Goal: Transaction & Acquisition: Book appointment/travel/reservation

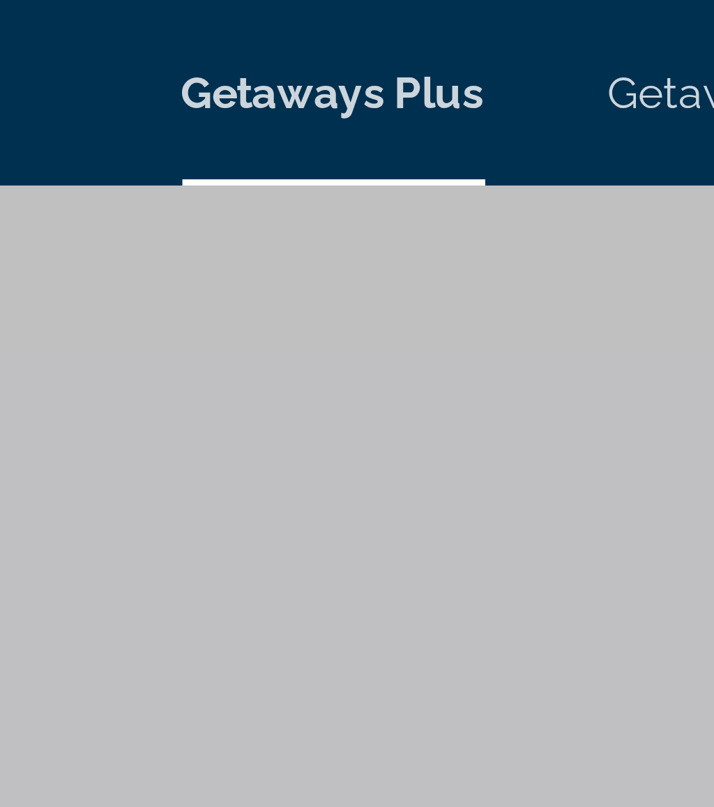
click at [50, 36] on div "Getaways Plus Getaways en English Español Français Italiano Português русский U…" at bounding box center [357, 21] width 714 height 36
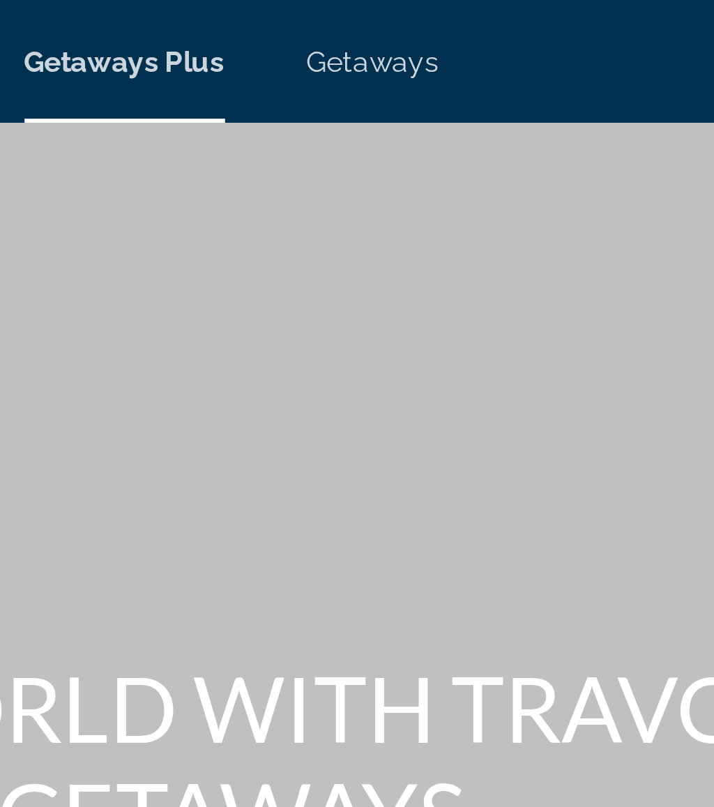
click at [62, 43] on div "Main content" at bounding box center [357, 209] width 714 height 418
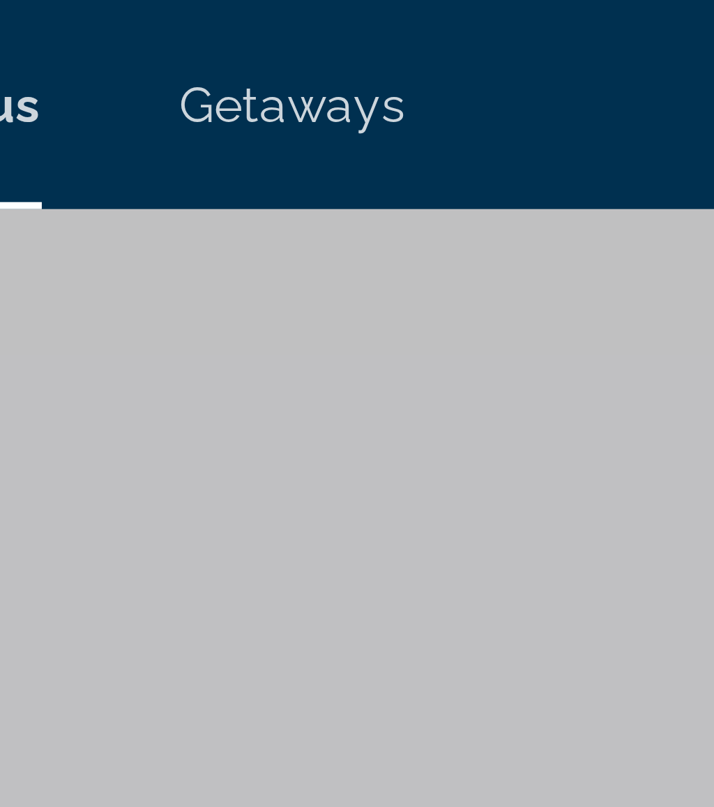
click at [383, 20] on span "Getaways" at bounding box center [405, 20] width 45 height 11
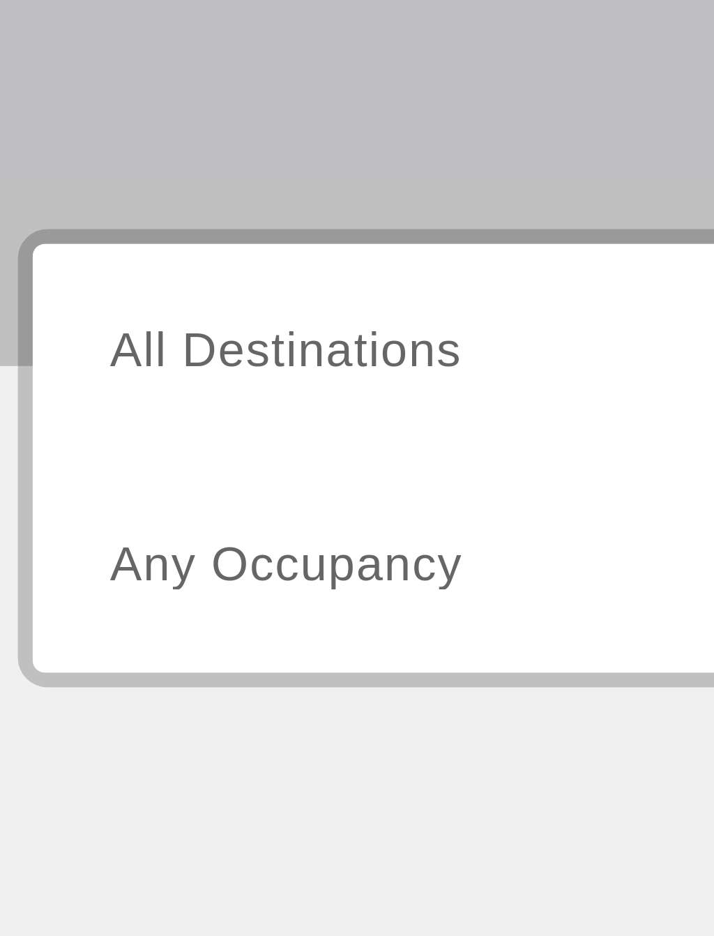
click at [93, 409] on span "All Destinations" at bounding box center [91, 415] width 82 height 12
click at [93, 407] on input "Destination All Destinations" at bounding box center [198, 415] width 296 height 17
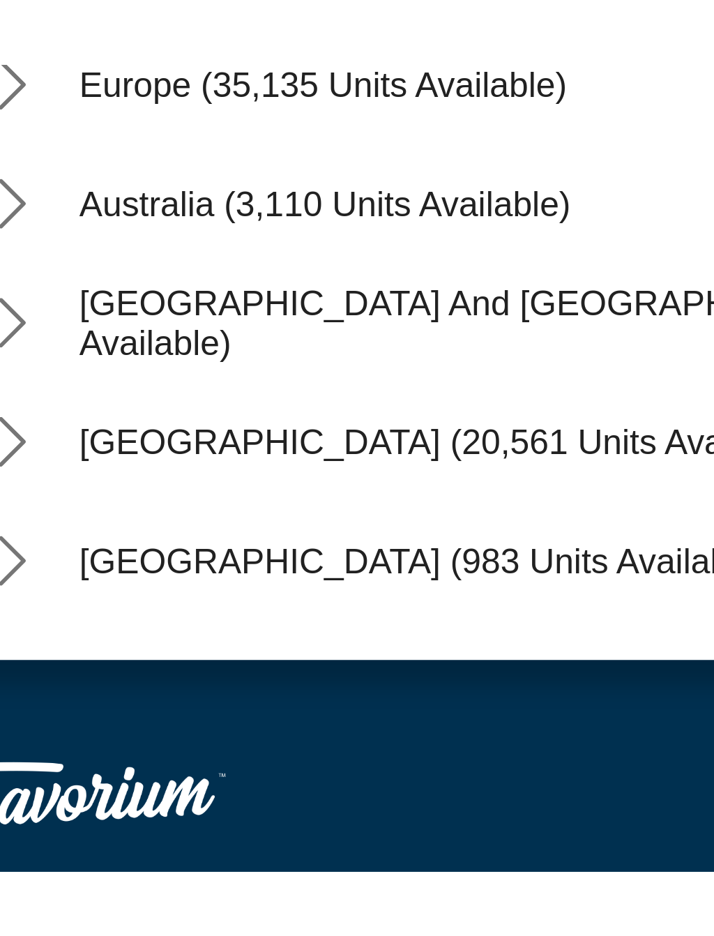
scroll to position [128, 0]
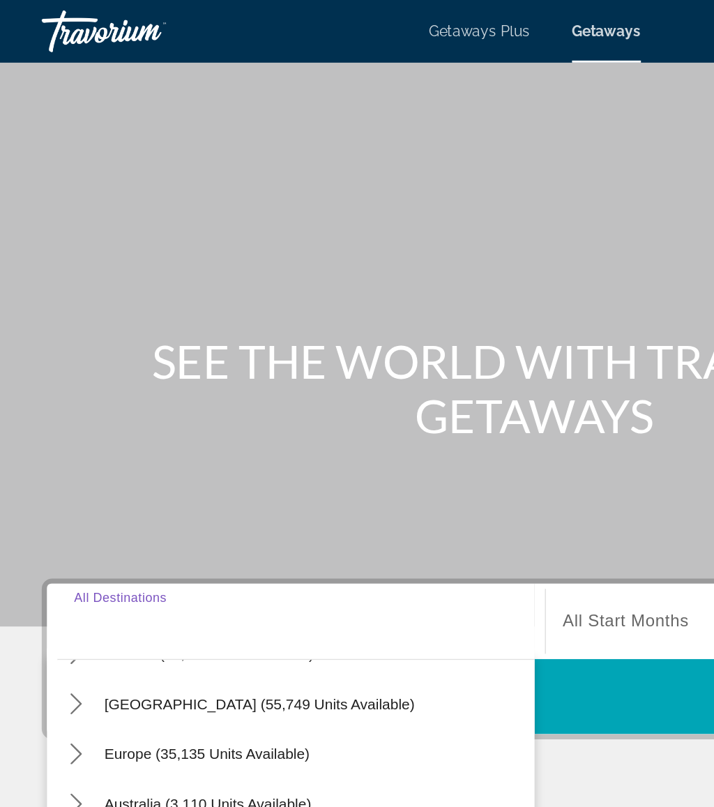
click at [328, 26] on span "Getaways Plus" at bounding box center [321, 20] width 68 height 11
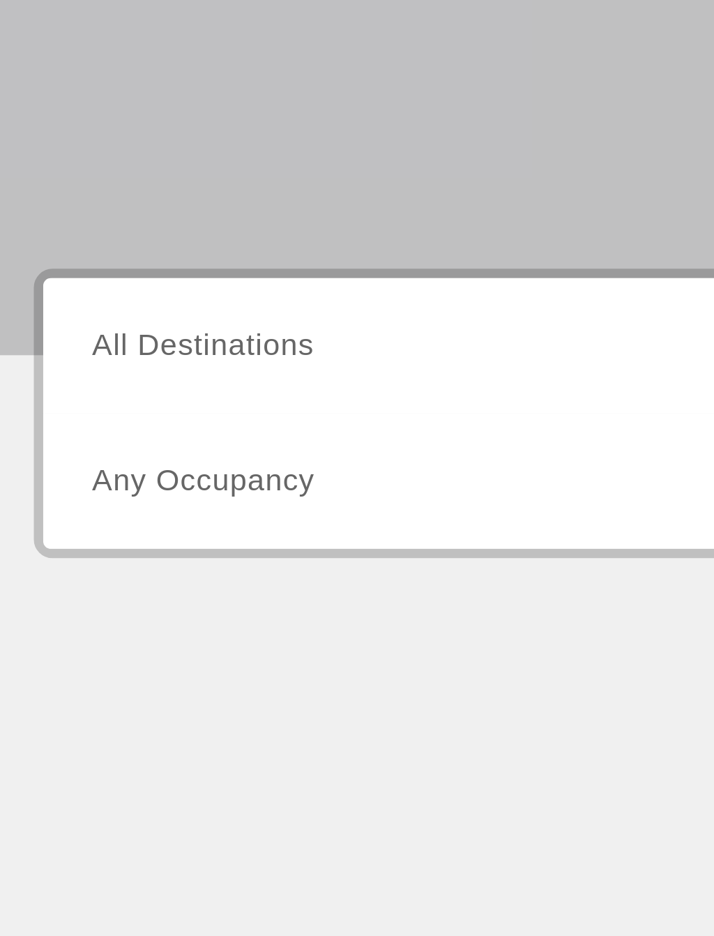
click at [102, 409] on span "All Destinations" at bounding box center [91, 415] width 82 height 12
click at [102, 407] on input "Destination All Destinations" at bounding box center [198, 415] width 296 height 17
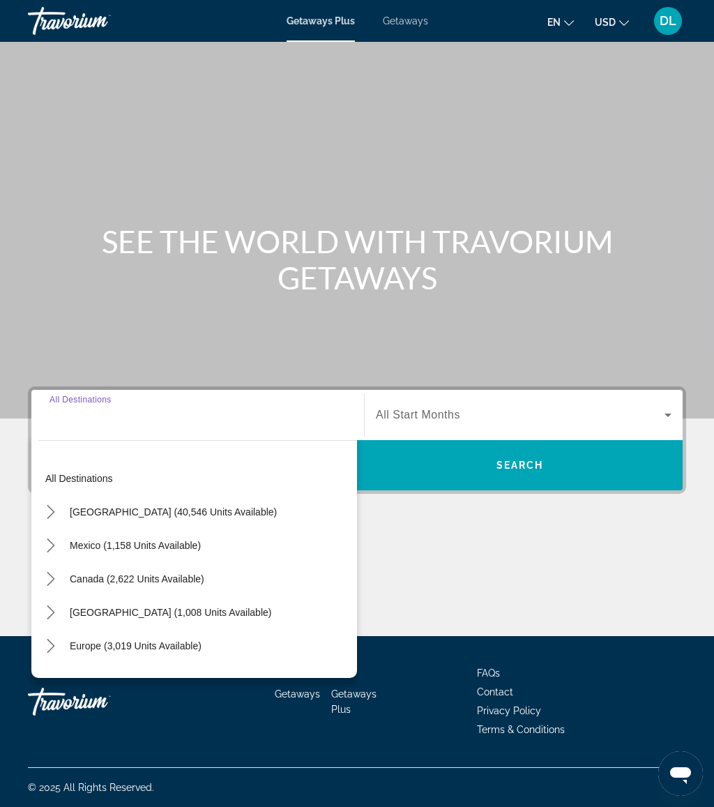
click at [404, 24] on span "Getaways" at bounding box center [405, 20] width 45 height 11
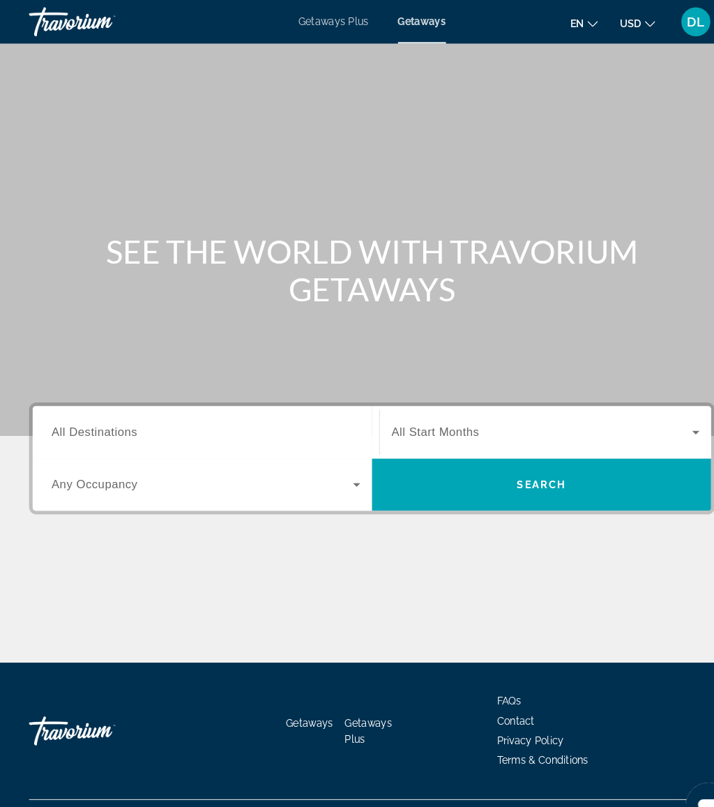
click at [230, 416] on input "Destination All Destinations" at bounding box center [198, 415] width 296 height 17
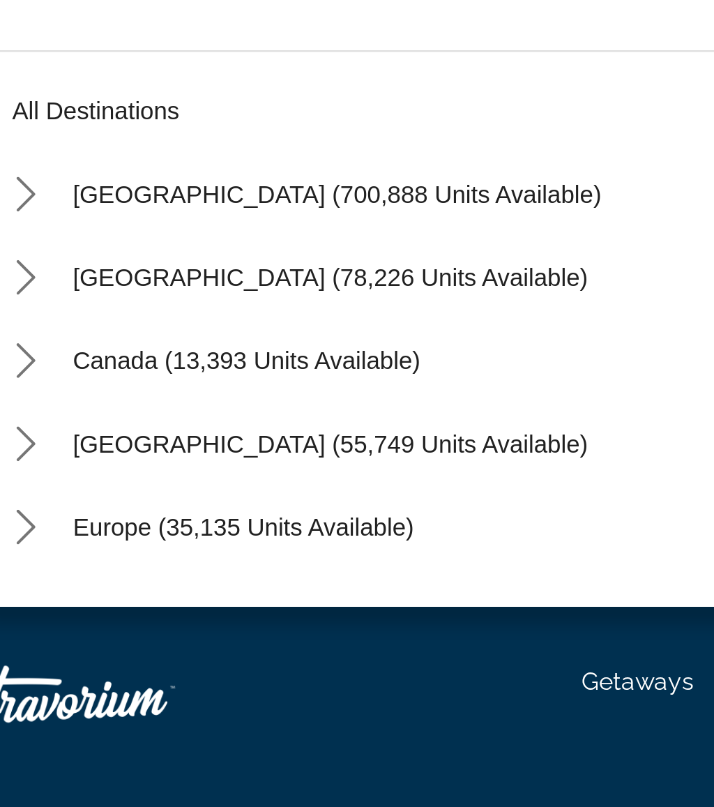
click at [123, 626] on span "Europe (35,135 units available)" at bounding box center [138, 631] width 137 height 11
type input "**********"
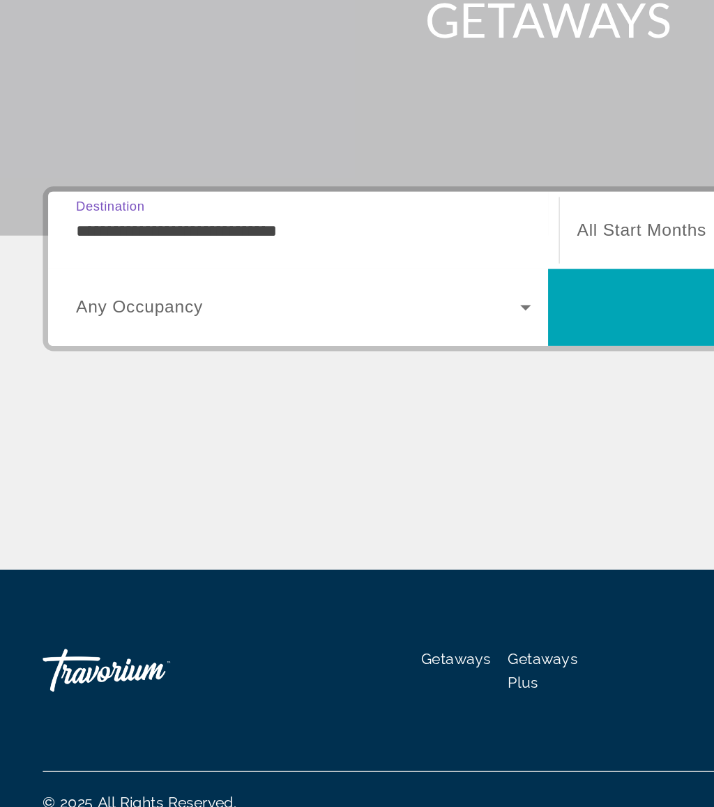
click at [410, 448] on span "Search" at bounding box center [520, 464] width 326 height 33
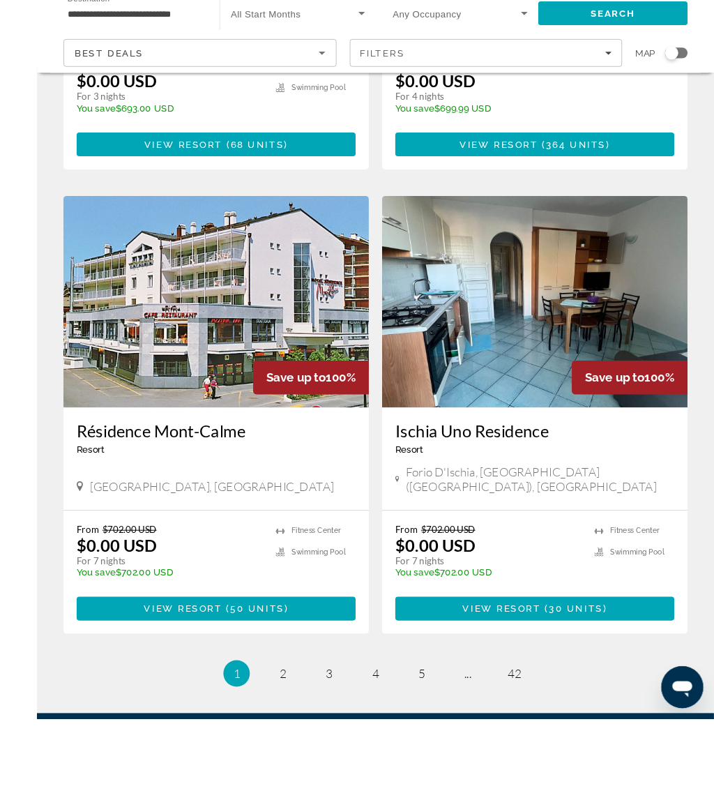
scroll to position [2456, 0]
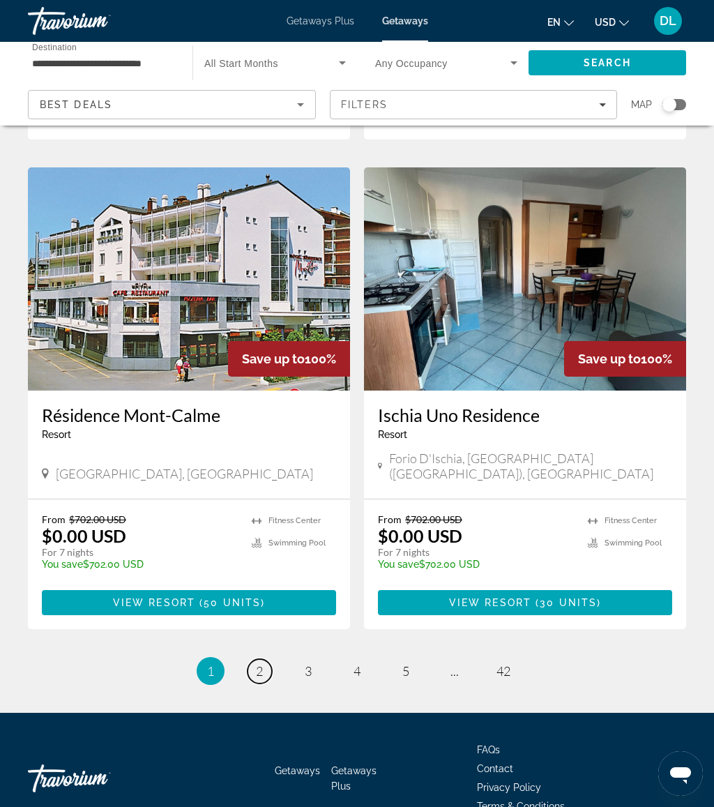
click at [257, 663] on span "2" at bounding box center [259, 670] width 7 height 15
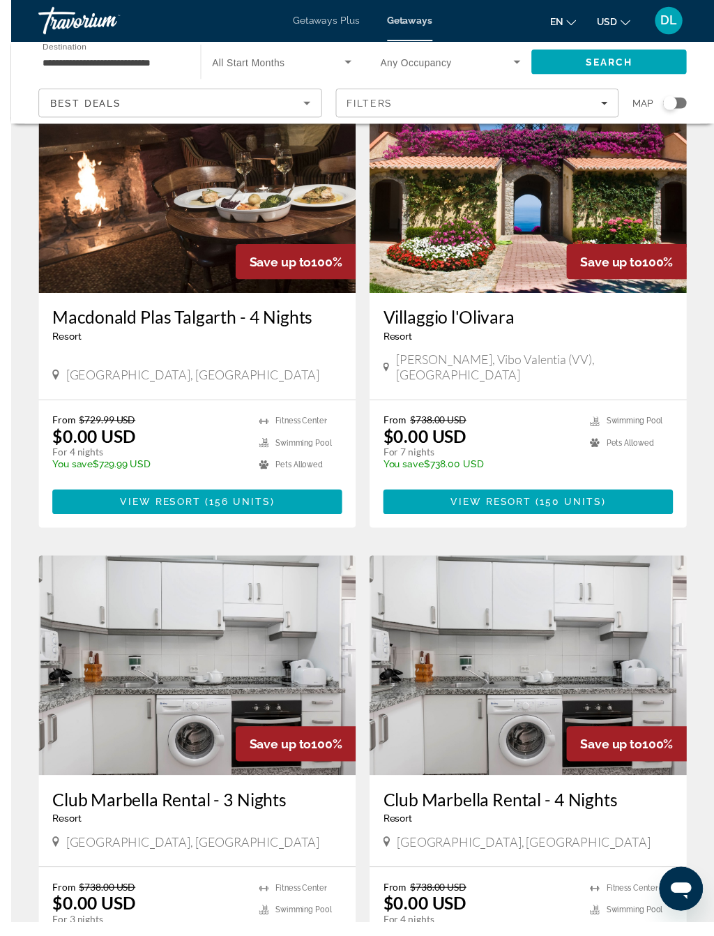
scroll to position [1576, 0]
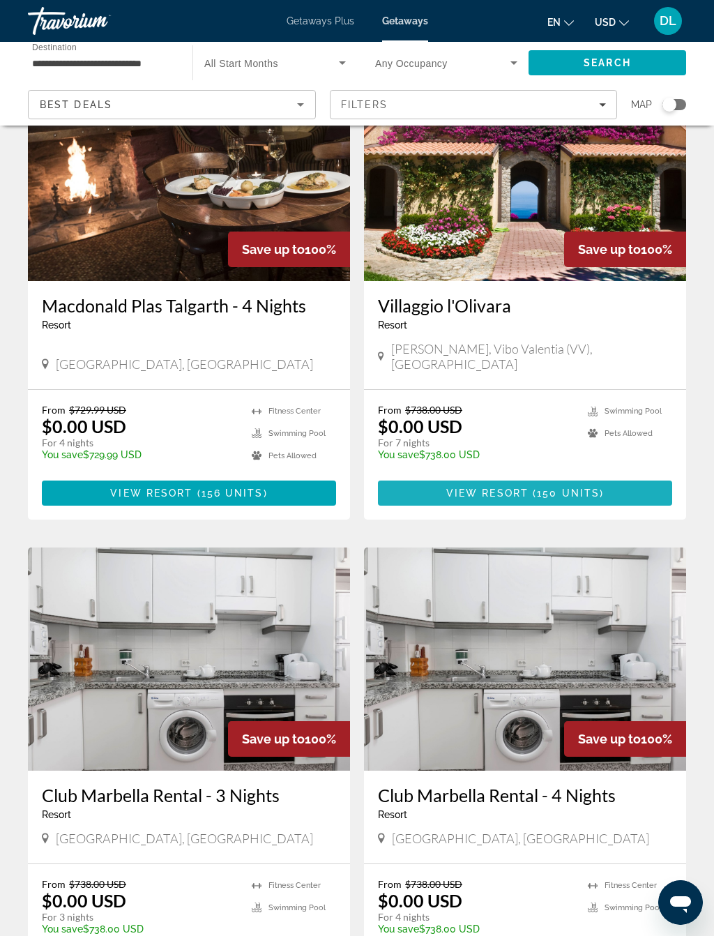
click at [612, 476] on span "Main content" at bounding box center [525, 492] width 294 height 33
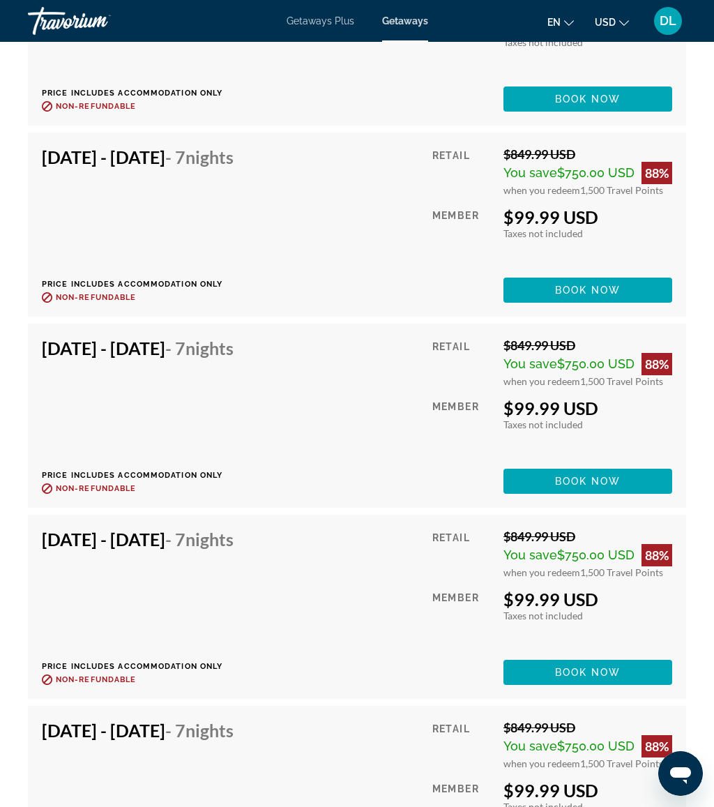
scroll to position [3551, 0]
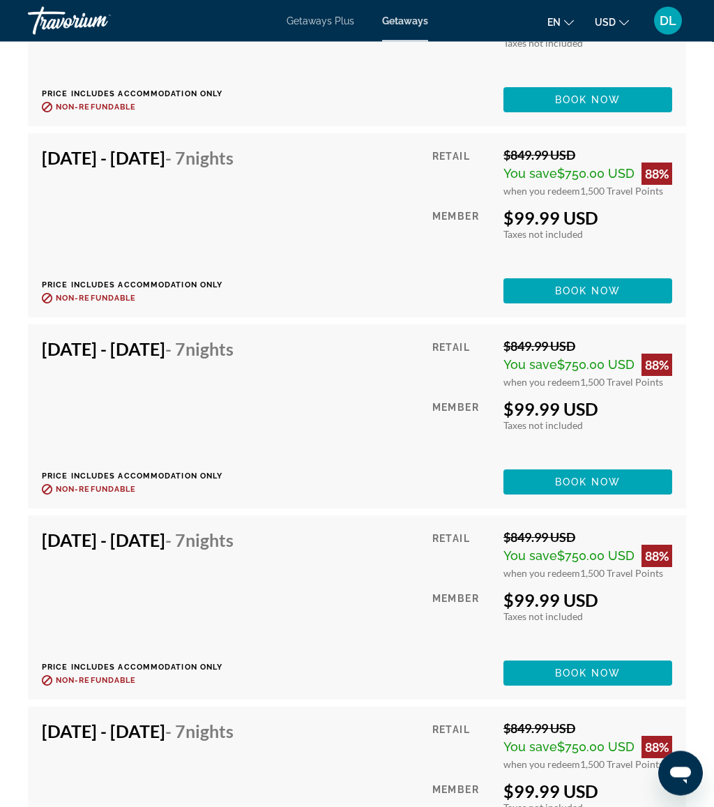
click at [614, 282] on span "Main content" at bounding box center [587, 291] width 169 height 33
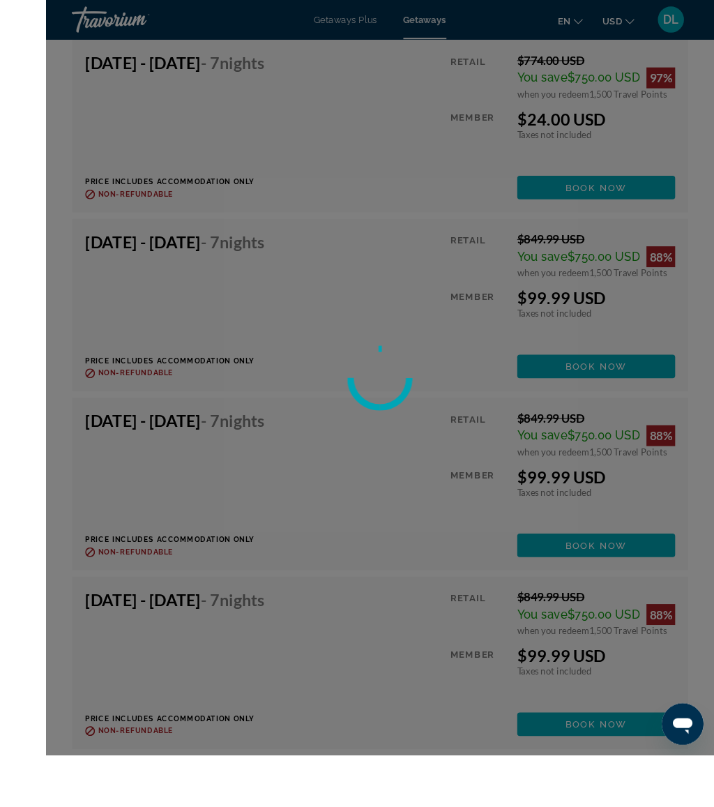
scroll to position [3560, 0]
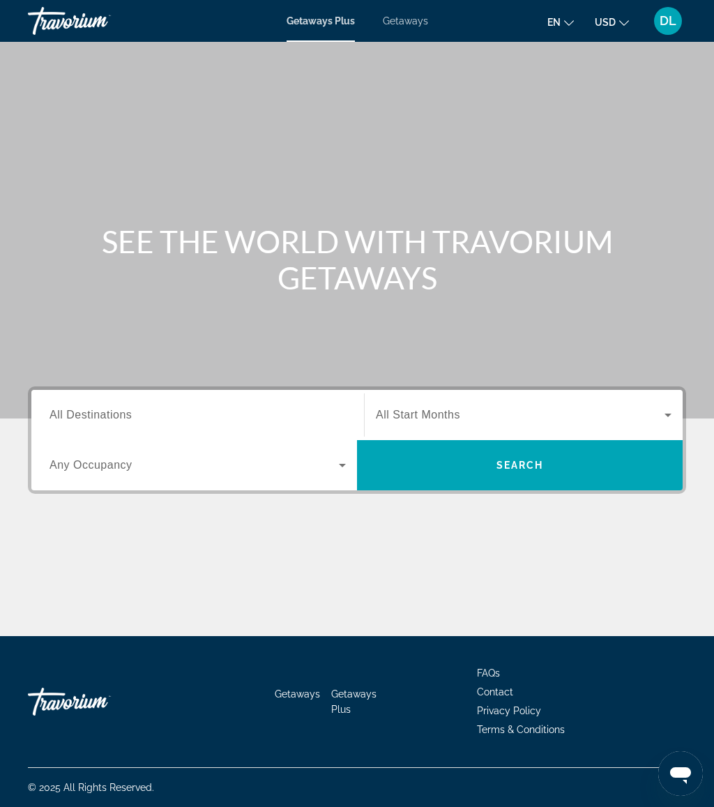
click at [416, 23] on span "Getaways" at bounding box center [405, 20] width 45 height 11
click at [237, 409] on input "Destination All Destinations" at bounding box center [198, 415] width 296 height 17
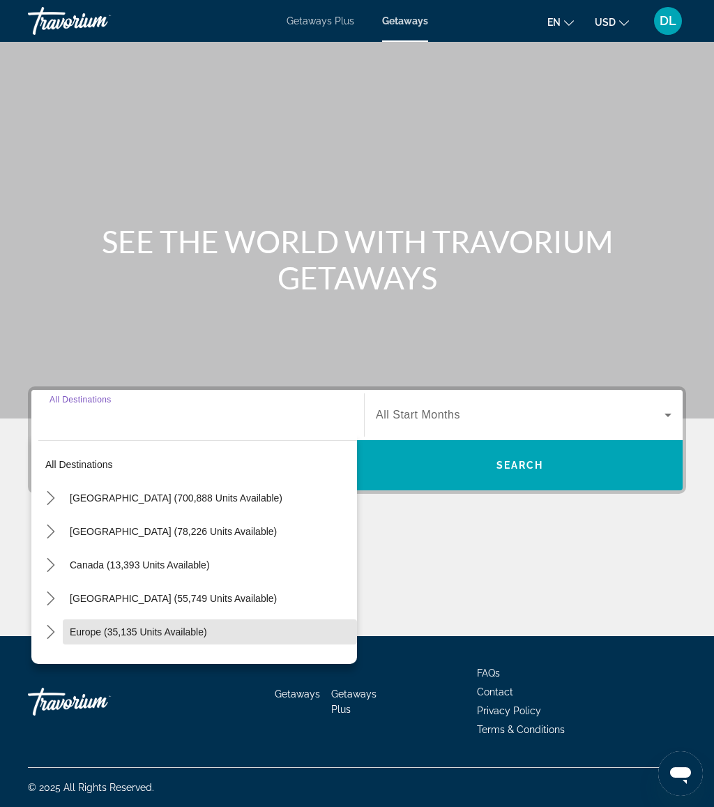
click at [173, 633] on span "Europe (35,135 units available)" at bounding box center [138, 631] width 137 height 11
type input "**********"
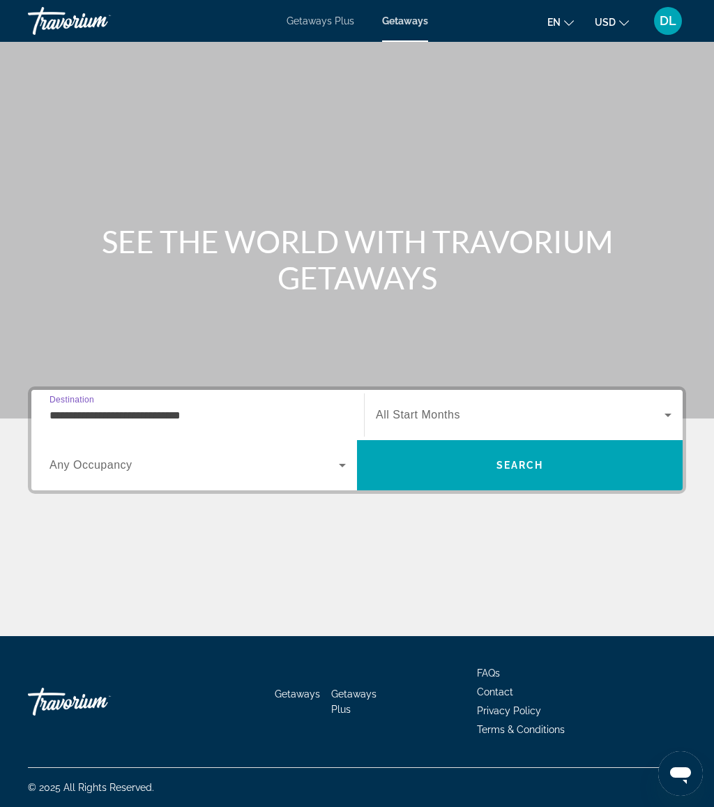
click at [434, 455] on span "Search" at bounding box center [520, 464] width 326 height 33
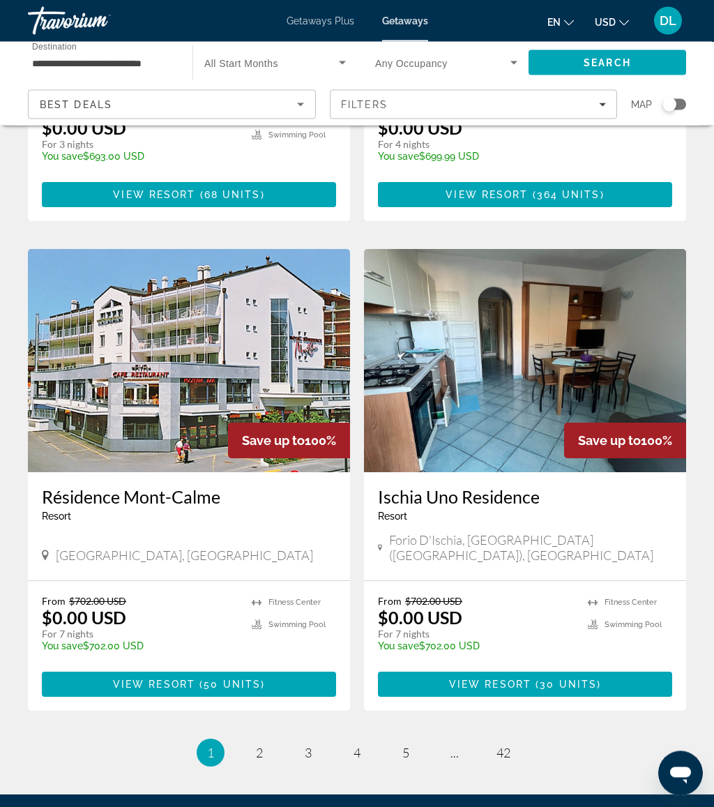
scroll to position [2461, 0]
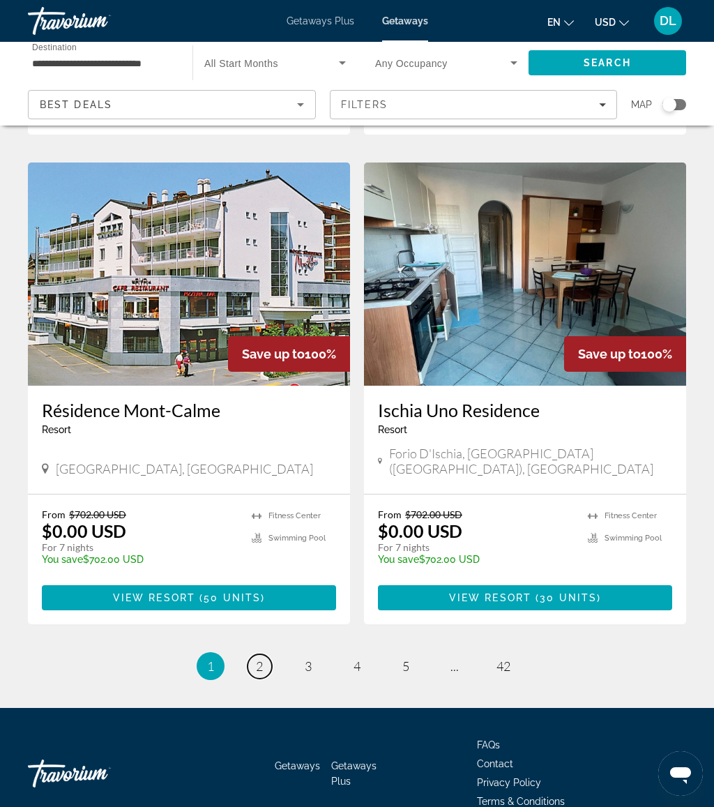
click at [257, 658] on span "2" at bounding box center [259, 665] width 7 height 15
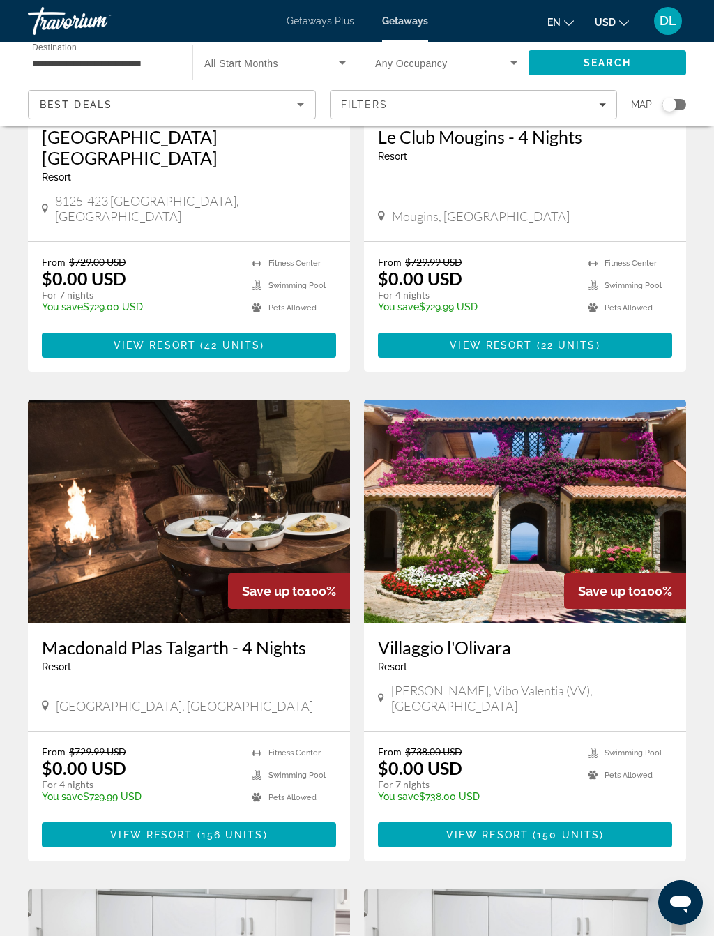
scroll to position [1291, 0]
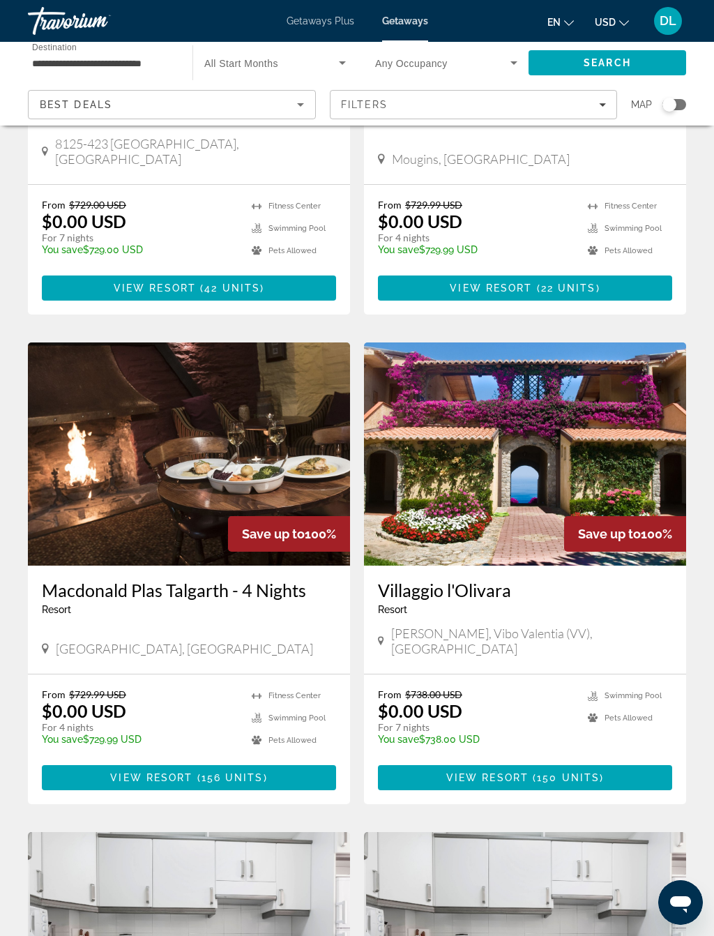
click at [504, 772] on span "View Resort" at bounding box center [487, 777] width 82 height 11
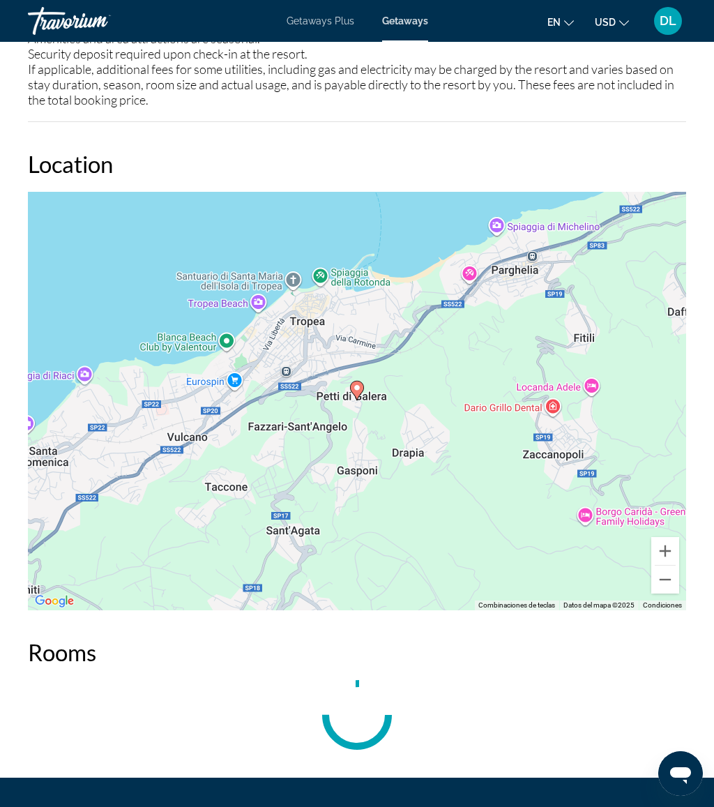
scroll to position [2602, 0]
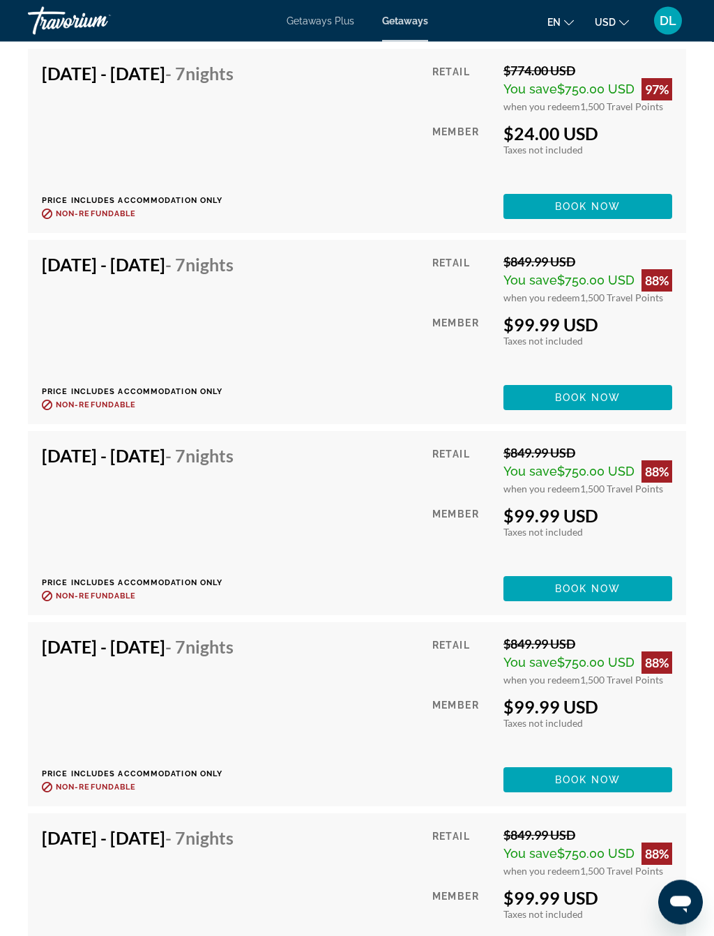
click at [629, 386] on span "Main content" at bounding box center [587, 397] width 169 height 33
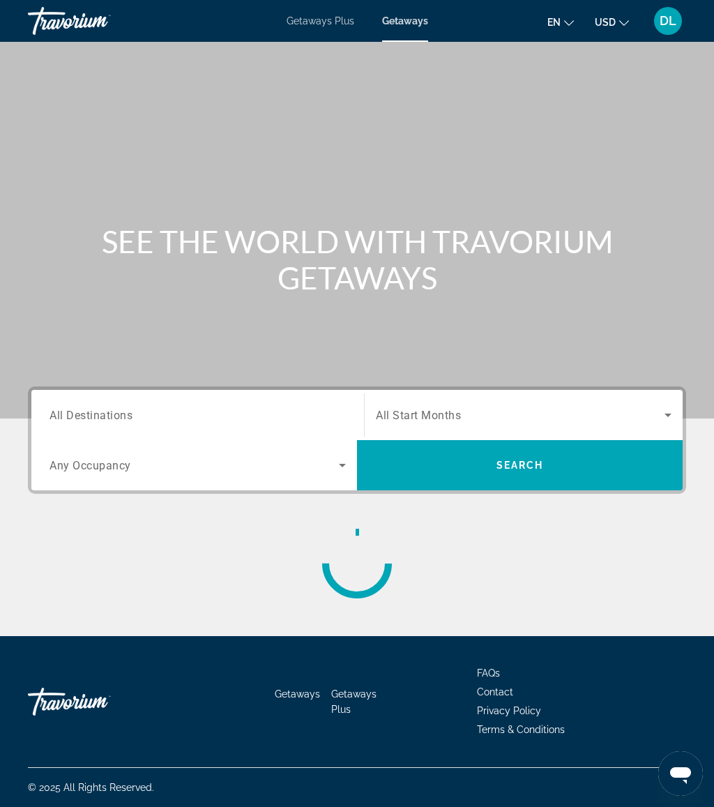
click at [162, 420] on input "Destination All Destinations" at bounding box center [198, 415] width 296 height 17
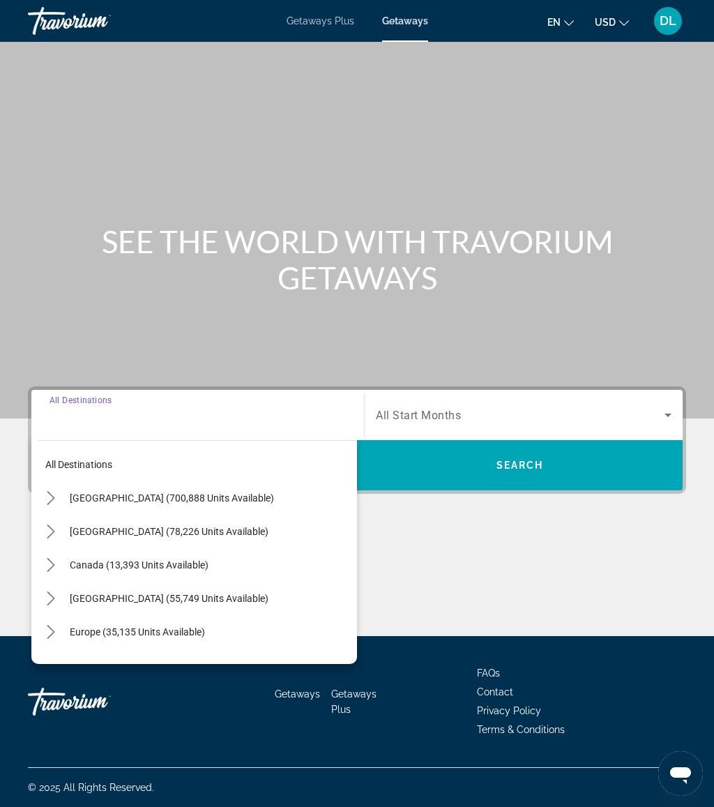
click at [230, 599] on span "[GEOGRAPHIC_DATA] (55,749 units available)" at bounding box center [169, 598] width 199 height 11
type input "**********"
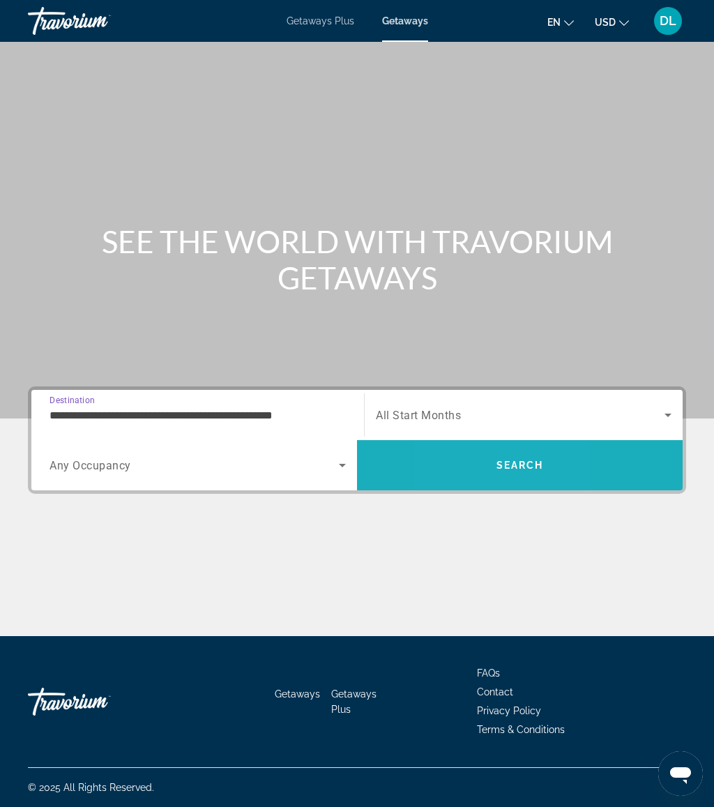
click at [462, 475] on span "Search" at bounding box center [520, 464] width 326 height 33
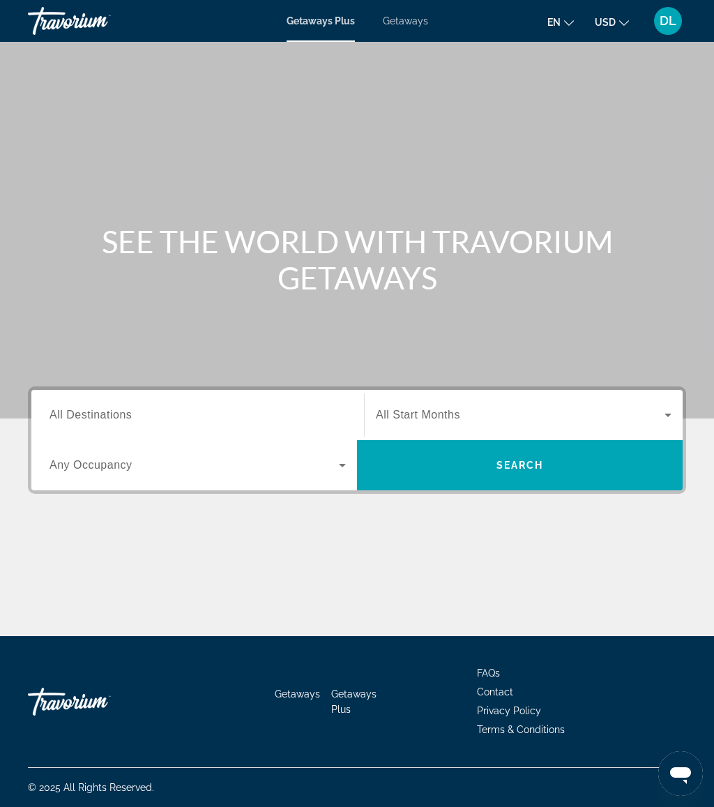
click at [395, 26] on span "Getaways" at bounding box center [405, 20] width 45 height 11
click at [207, 416] on input "Destination All Destinations" at bounding box center [198, 415] width 296 height 17
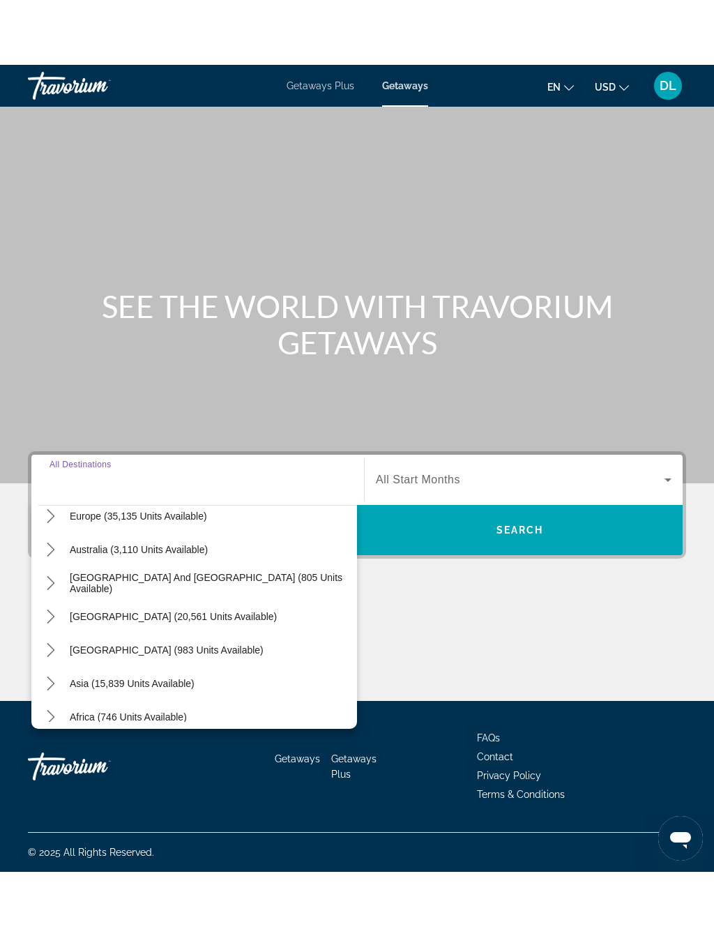
scroll to position [173, 0]
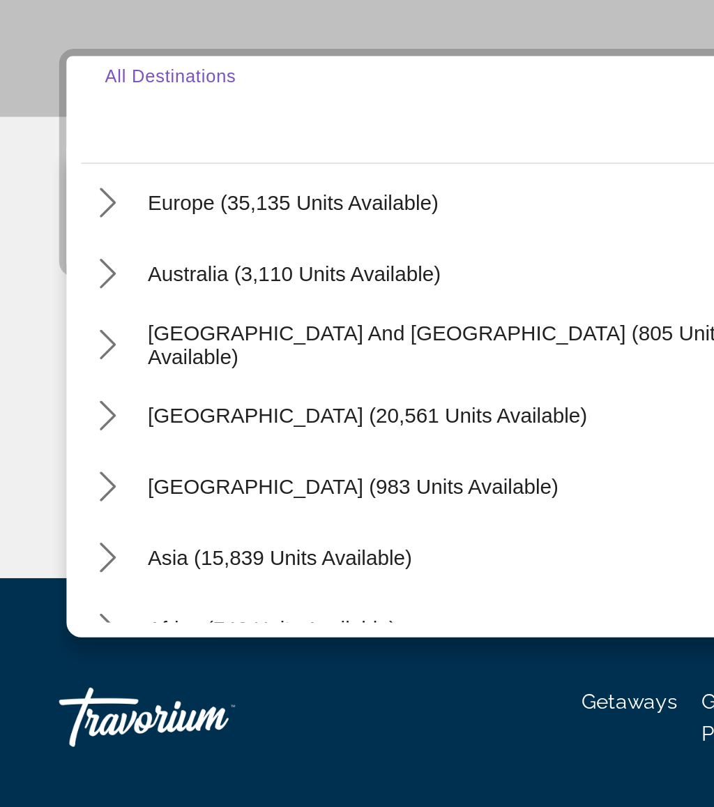
click at [56, 452] on icon "Toggle Europe (35,135 units available) submenu" at bounding box center [51, 459] width 14 height 14
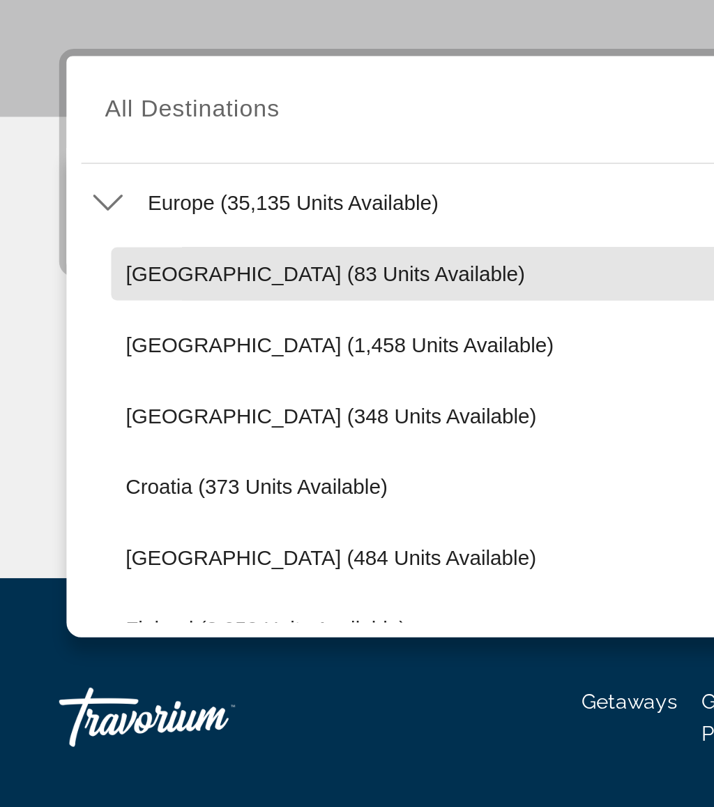
click at [138, 487] on span "Andorra (83 units available)" at bounding box center [153, 492] width 188 height 11
type input "**********"
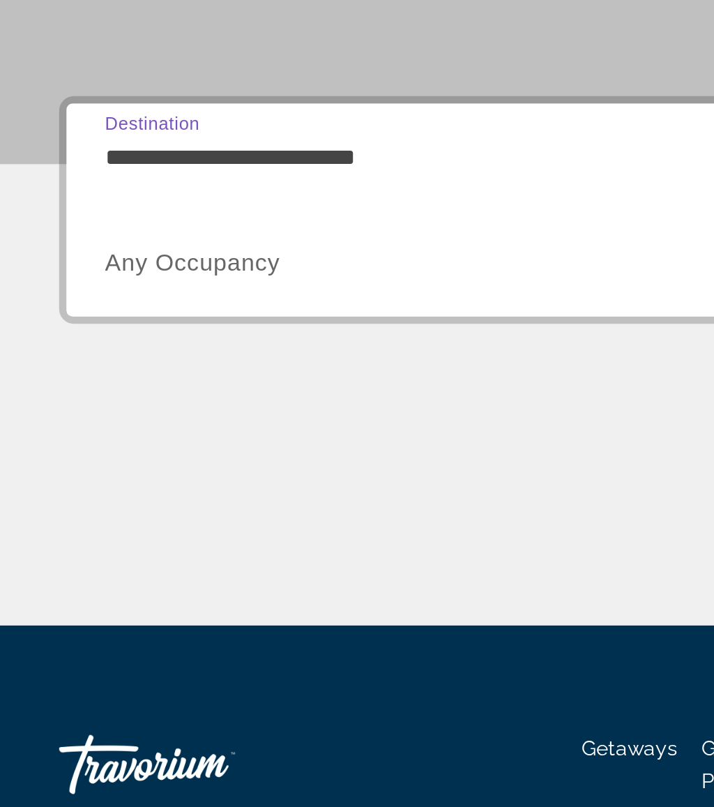
click at [184, 457] on span "Search widget" at bounding box center [194, 465] width 289 height 17
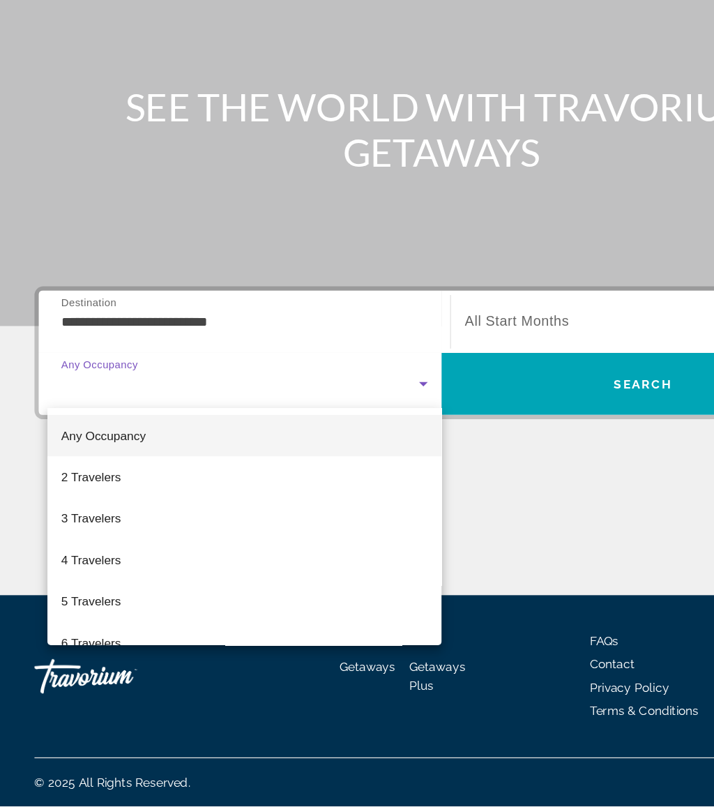
click at [153, 591] on mat-option "4 Travelers" at bounding box center [197, 607] width 319 height 33
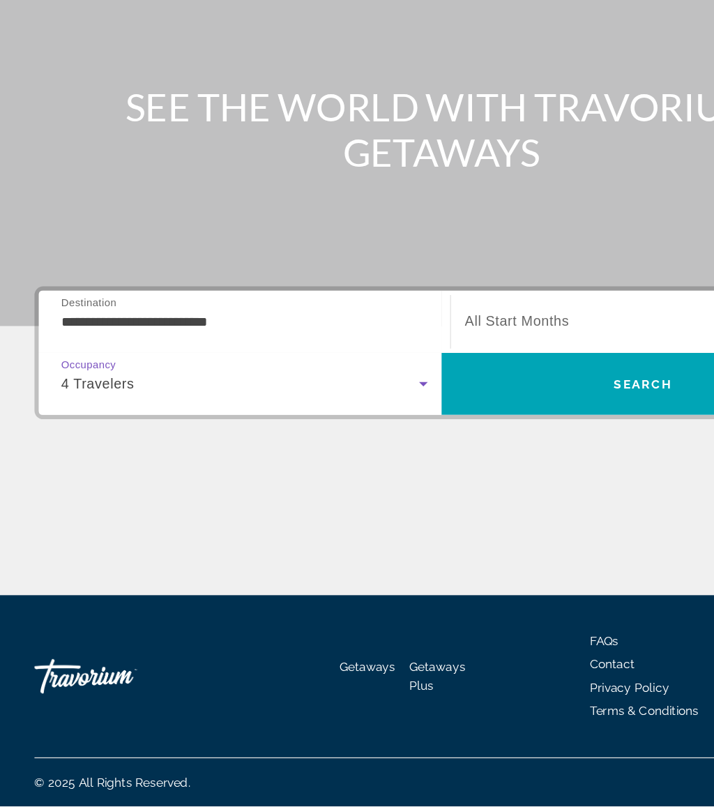
click at [454, 448] on span "Search" at bounding box center [520, 464] width 326 height 33
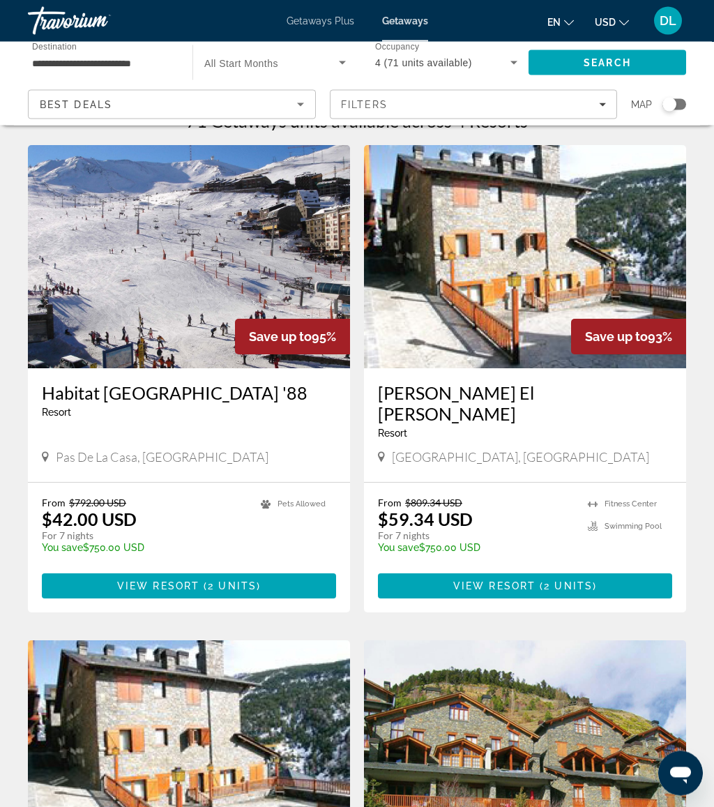
scroll to position [29, 0]
click at [589, 580] on span "2 units" at bounding box center [568, 585] width 49 height 11
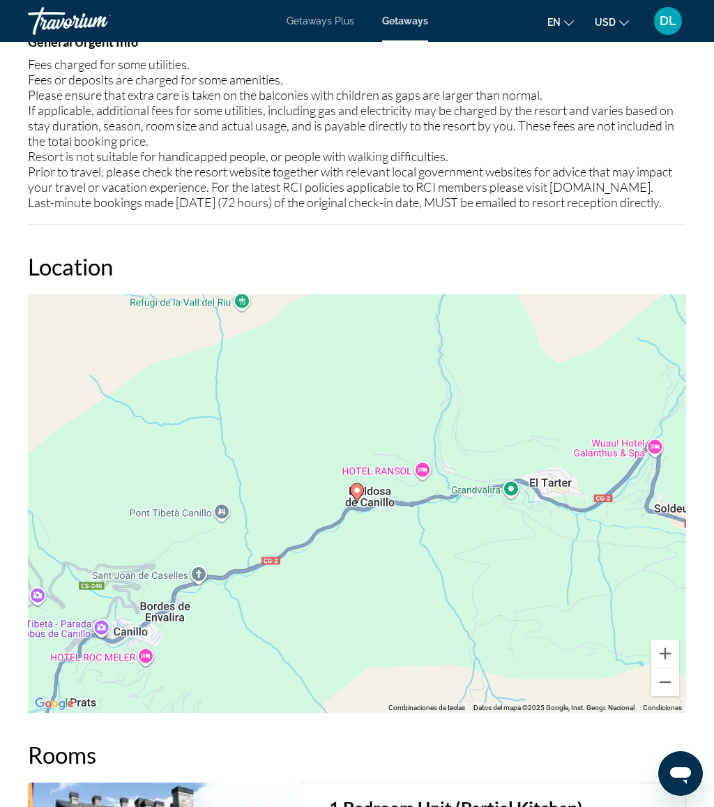
scroll to position [1996, 0]
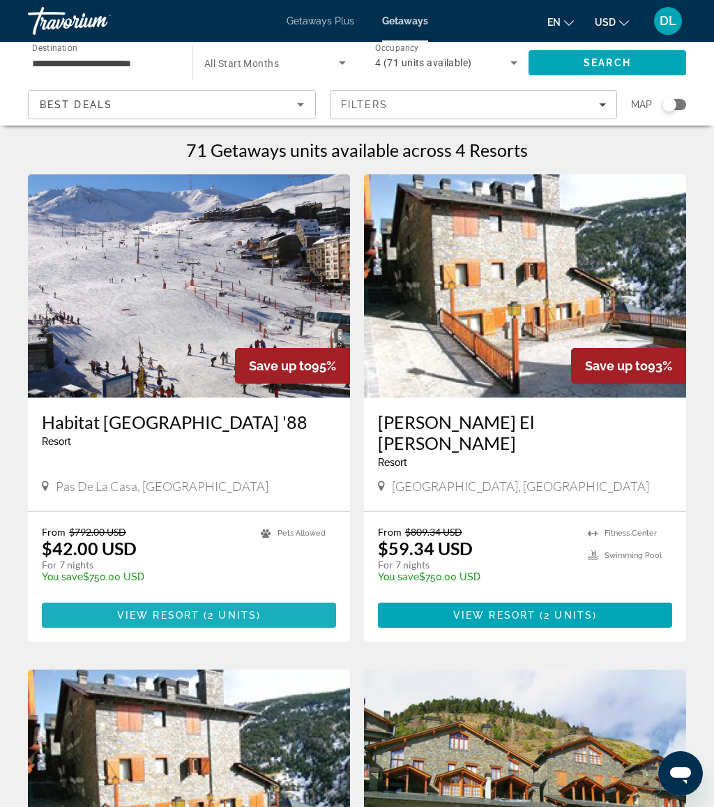
click at [299, 598] on span "Main content" at bounding box center [189, 614] width 294 height 33
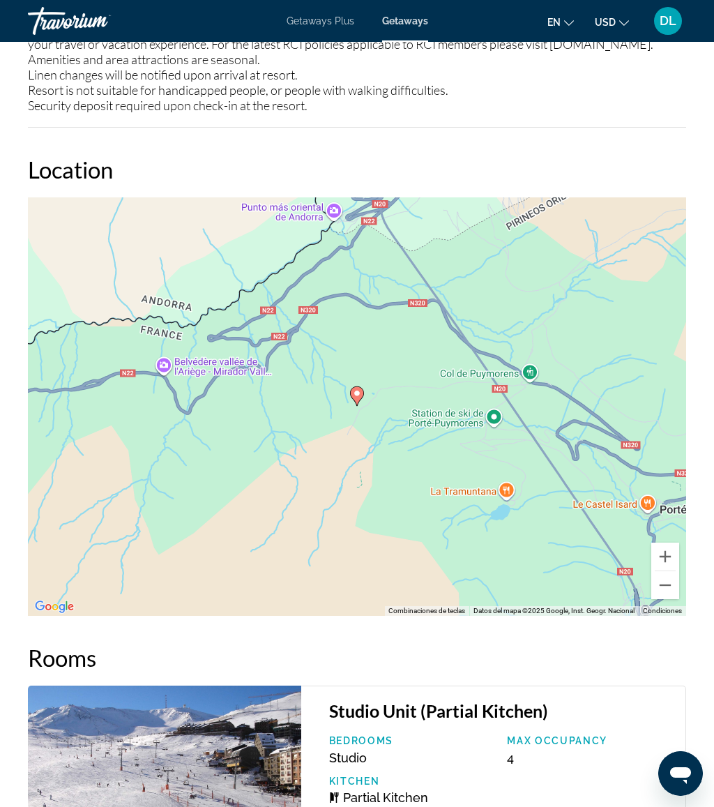
scroll to position [1866, 0]
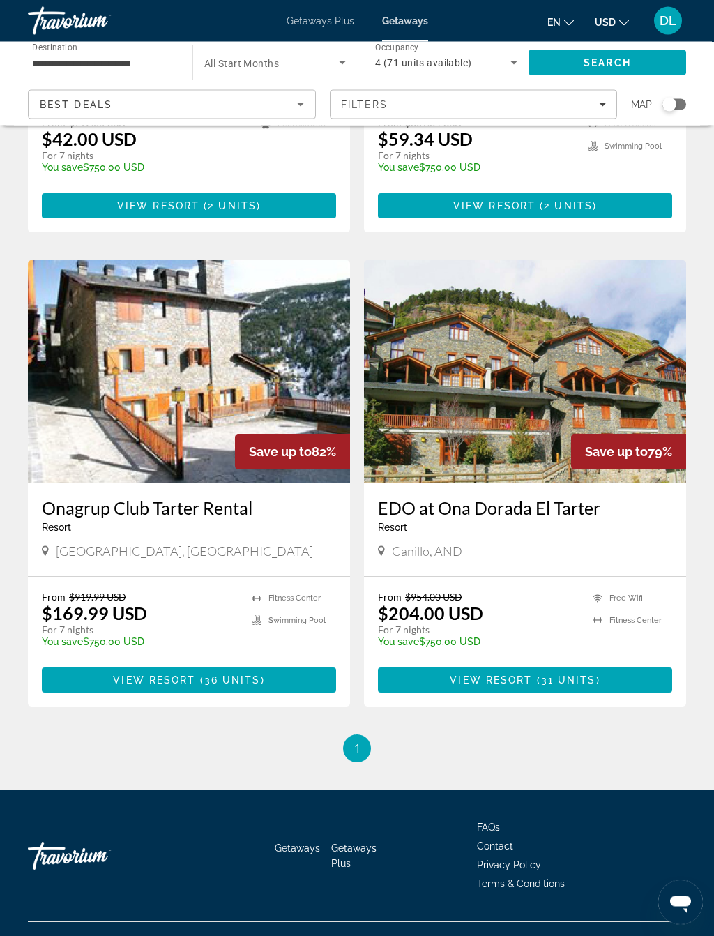
scroll to position [411, 0]
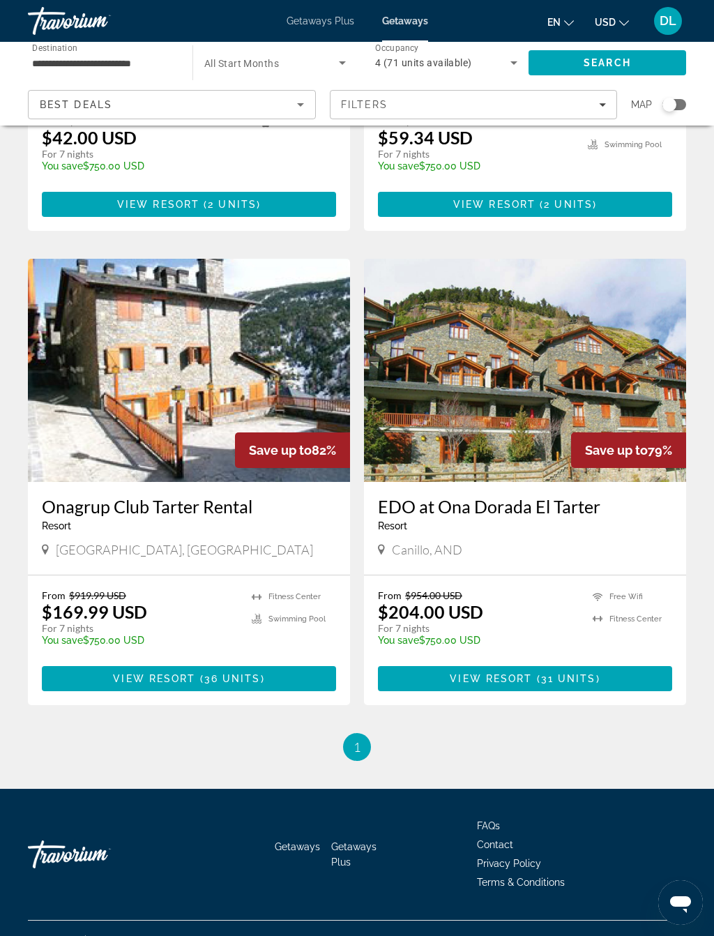
click at [273, 662] on span "Main content" at bounding box center [189, 678] width 294 height 33
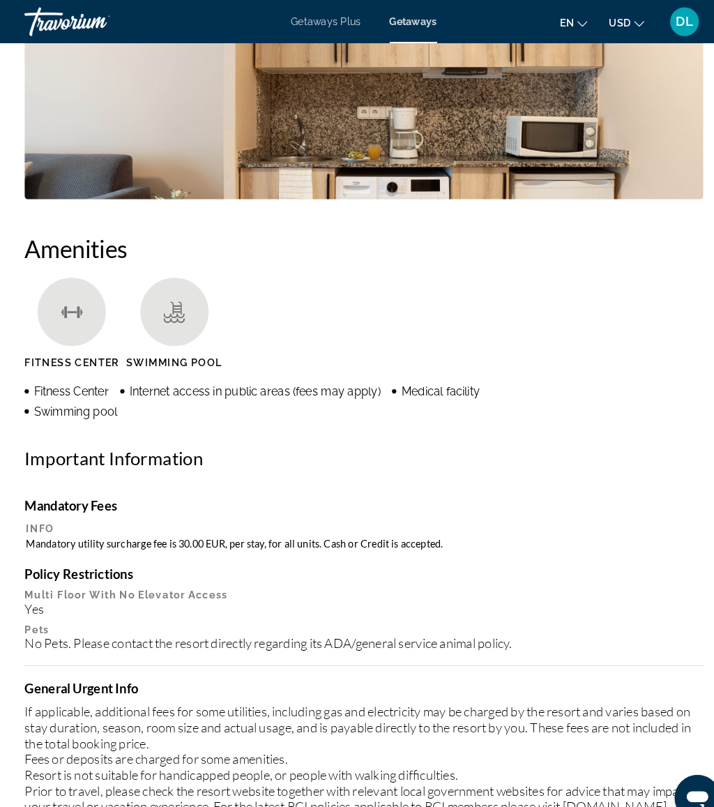
scroll to position [1359, 0]
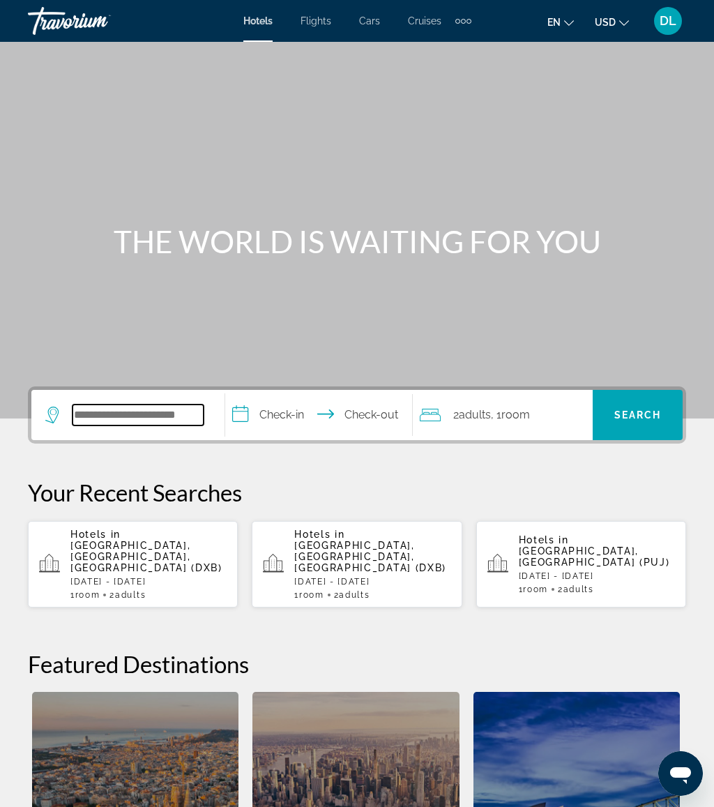
click at [165, 414] on input "Search hotel destination" at bounding box center [138, 414] width 131 height 21
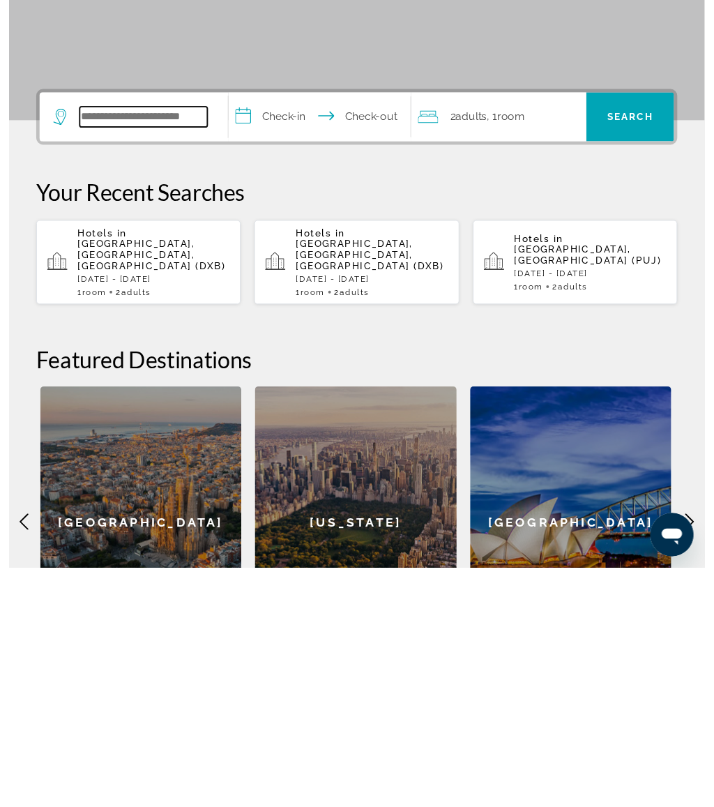
scroll to position [95, 0]
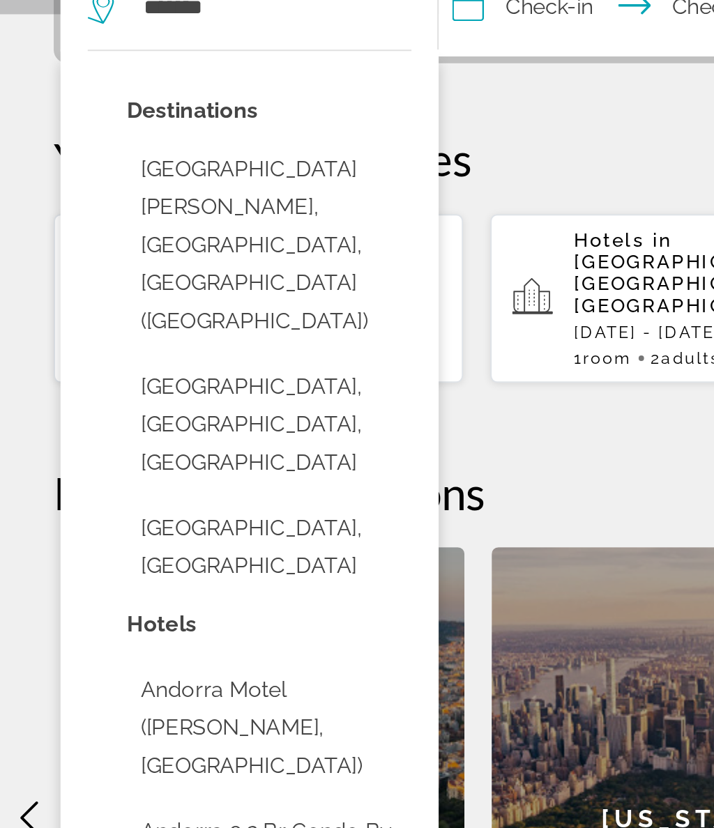
click at [137, 574] on button "Andorra, Andorra" at bounding box center [139, 597] width 146 height 46
type input "**********"
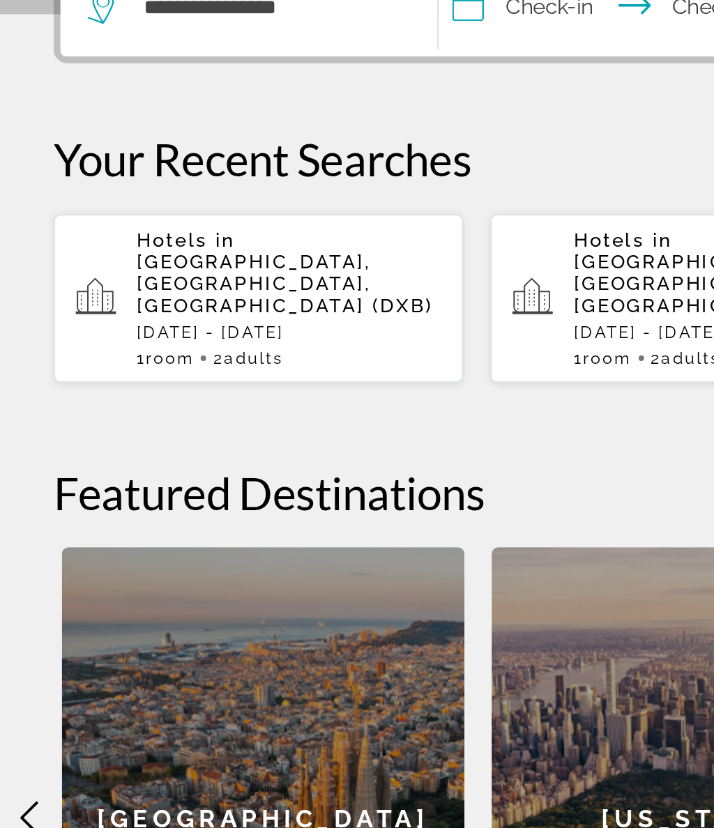
click at [289, 295] on input "**********" at bounding box center [321, 322] width 192 height 54
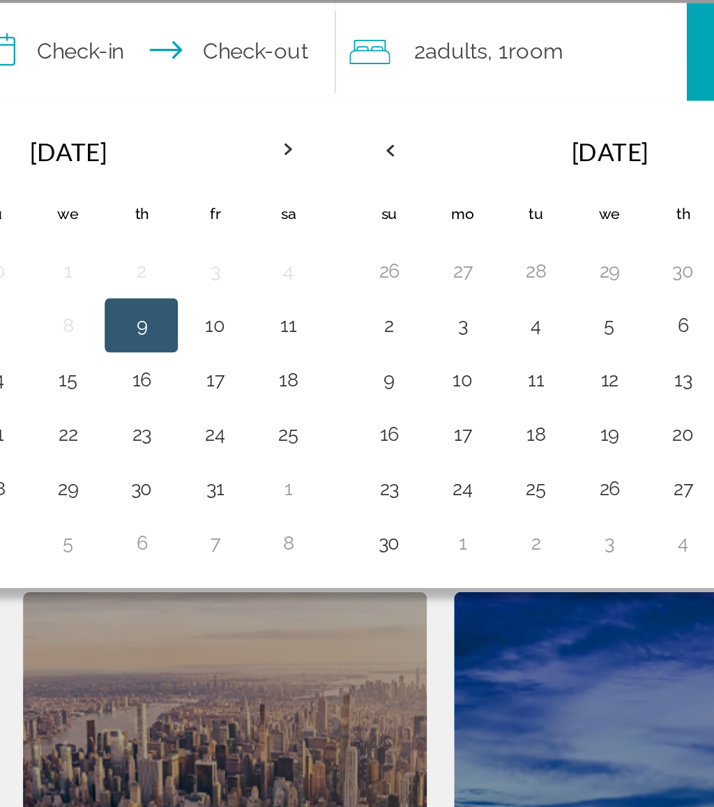
scroll to position [100, 0]
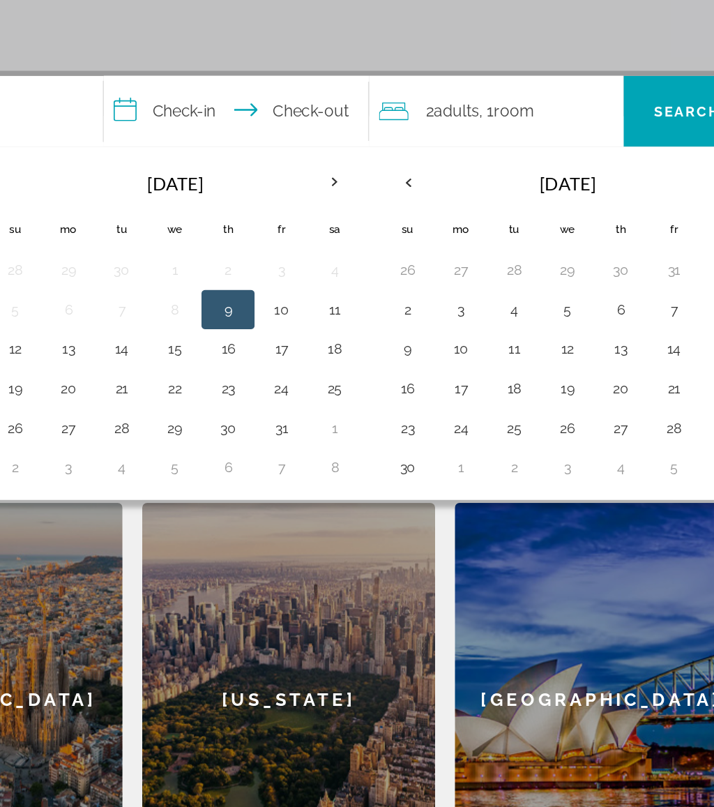
click at [302, 501] on button "23" at bounding box center [313, 511] width 22 height 20
click at [377, 501] on button "25" at bounding box center [388, 511] width 22 height 20
type input "**********"
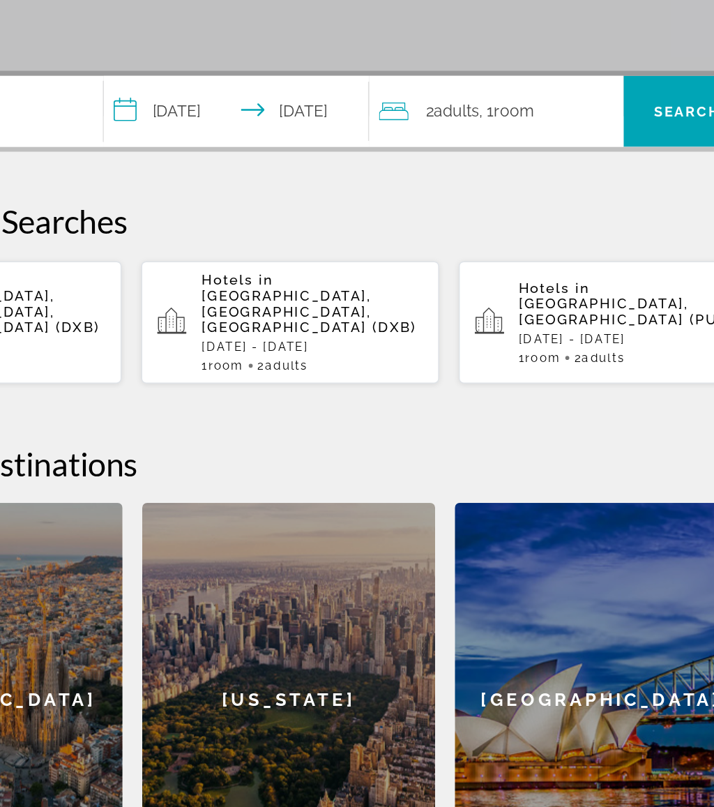
click at [420, 305] on div "2 Adult Adults , 1 Room rooms" at bounding box center [506, 315] width 173 height 20
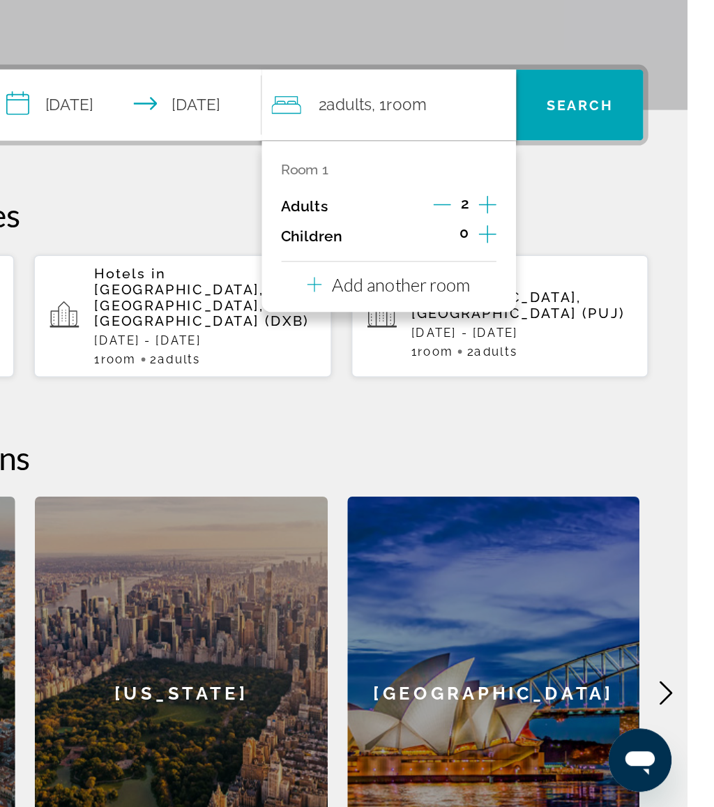
scroll to position [227, 0]
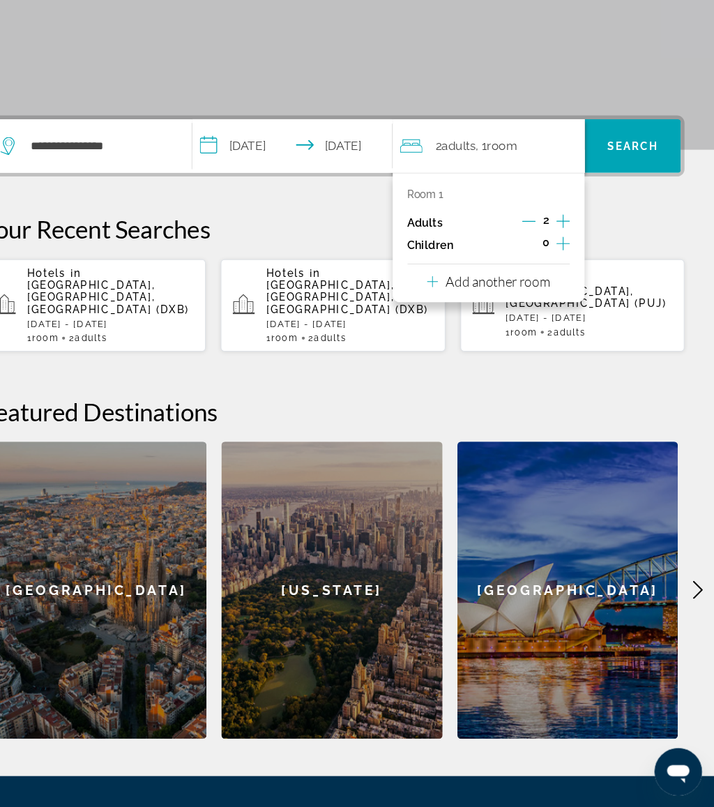
click at [566, 271] on icon "Increment children" at bounding box center [572, 279] width 13 height 17
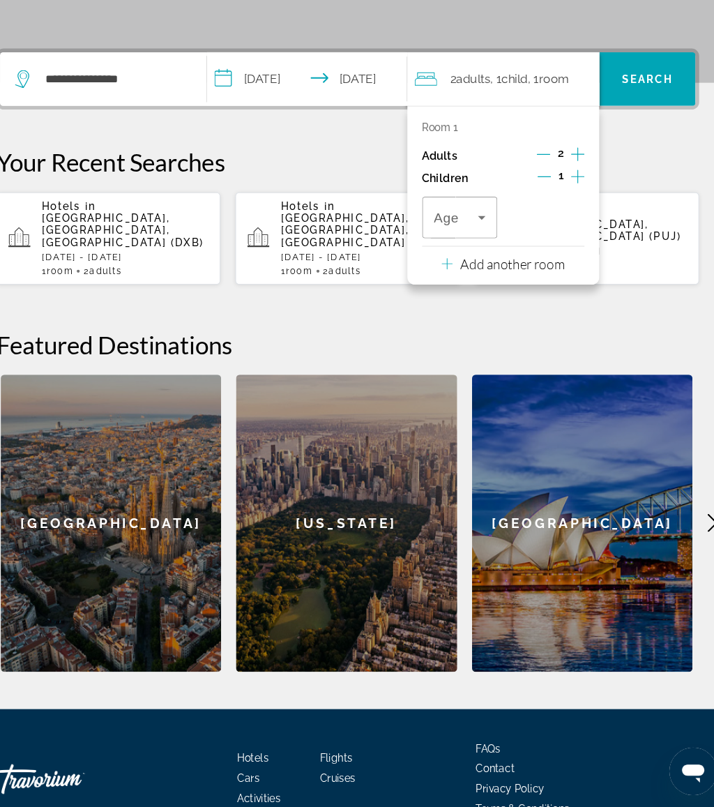
click at [566, 208] on icon "Increment children" at bounding box center [572, 216] width 13 height 17
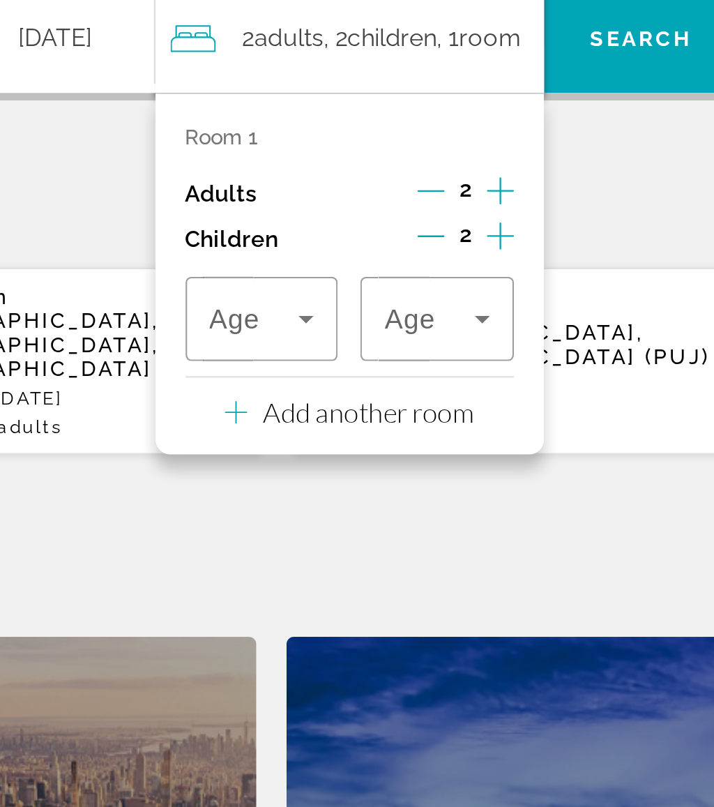
click at [556, 245] on icon "Travelers: 2 adults, 2 children" at bounding box center [564, 253] width 17 height 17
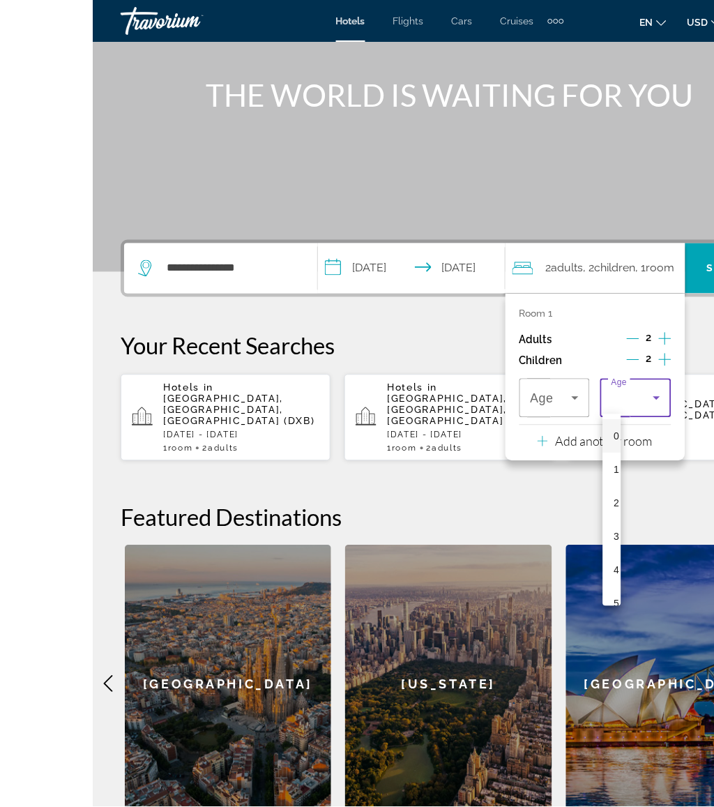
scroll to position [147, 0]
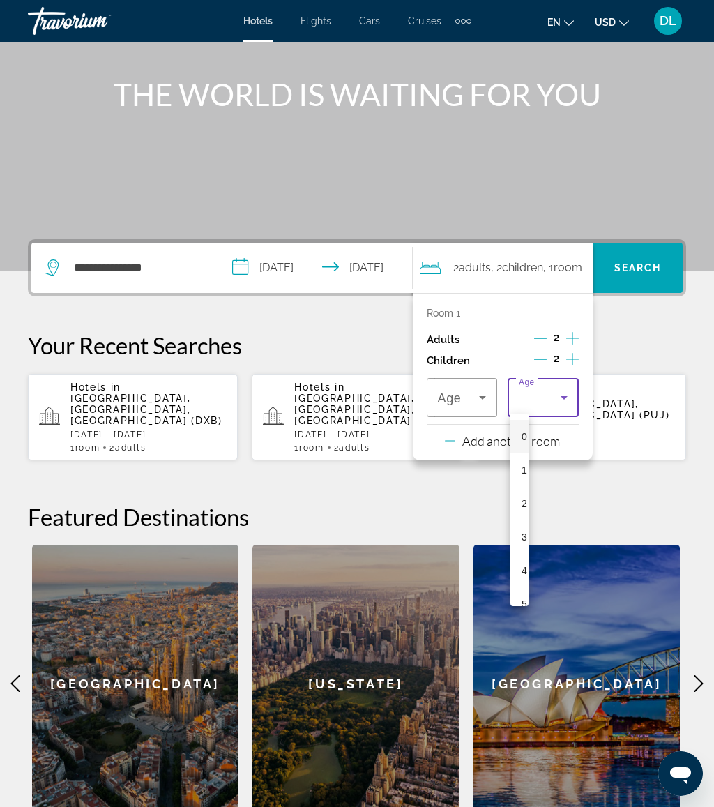
click at [551, 358] on div at bounding box center [357, 403] width 714 height 807
click at [544, 358] on icon "Decrement children" at bounding box center [540, 359] width 13 height 13
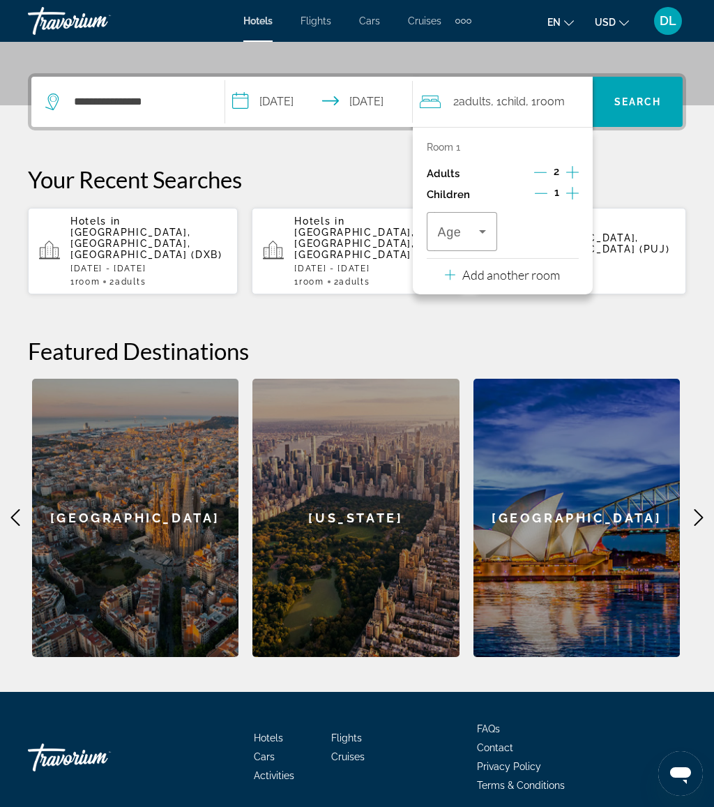
scroll to position [340, 0]
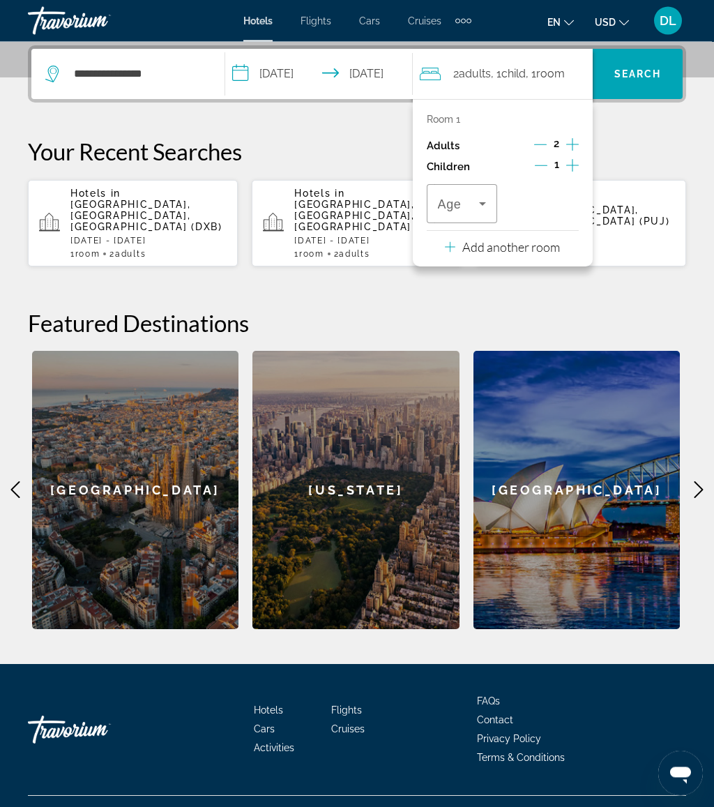
click at [545, 169] on icon "Decrement children" at bounding box center [541, 166] width 13 height 13
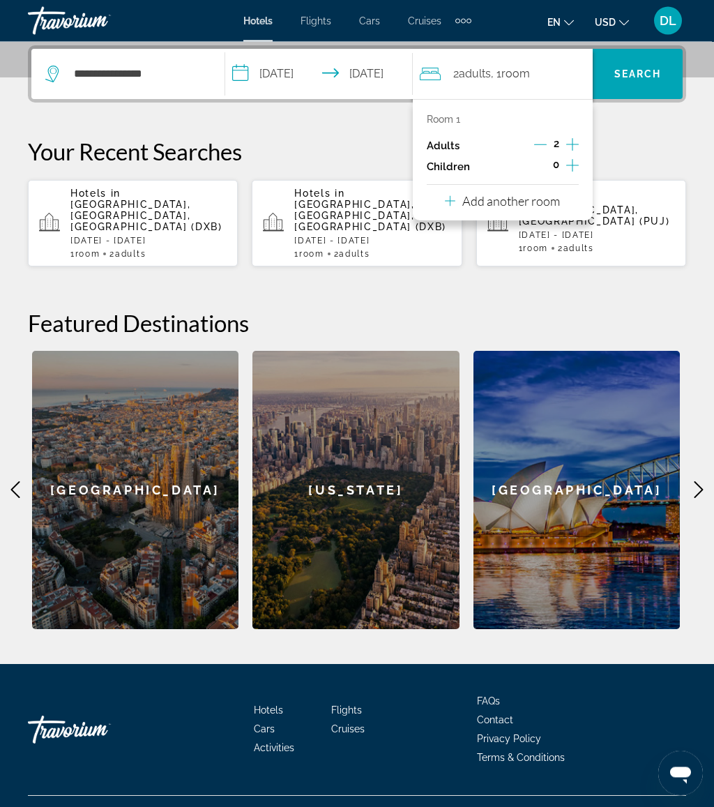
scroll to position [341, 0]
click at [570, 144] on icon "Increment adults" at bounding box center [572, 144] width 13 height 13
click at [646, 74] on span "Search" at bounding box center [637, 73] width 47 height 11
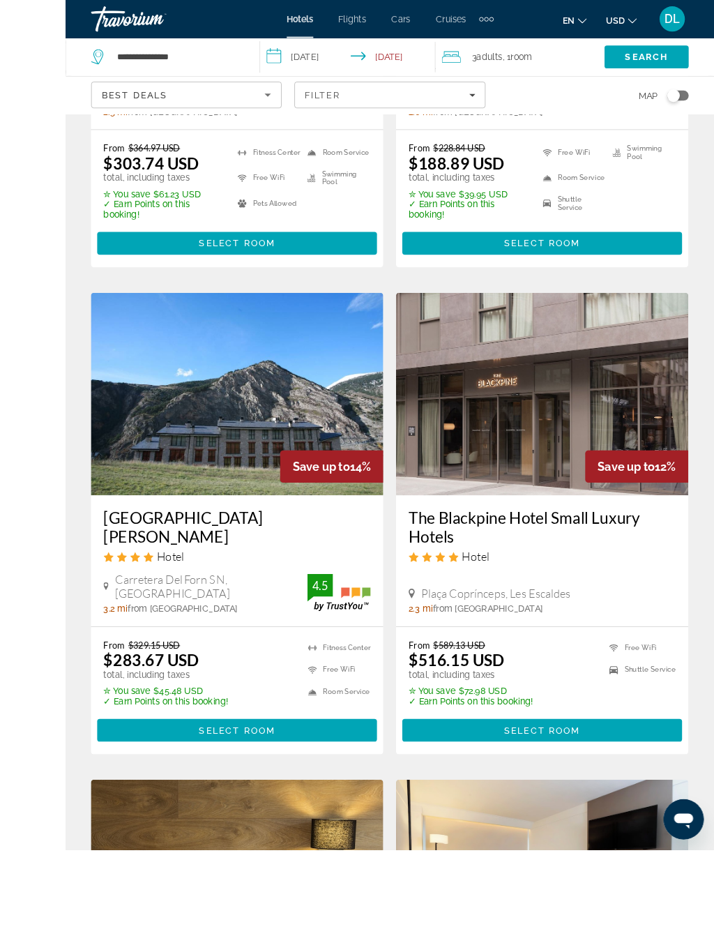
scroll to position [1544, 0]
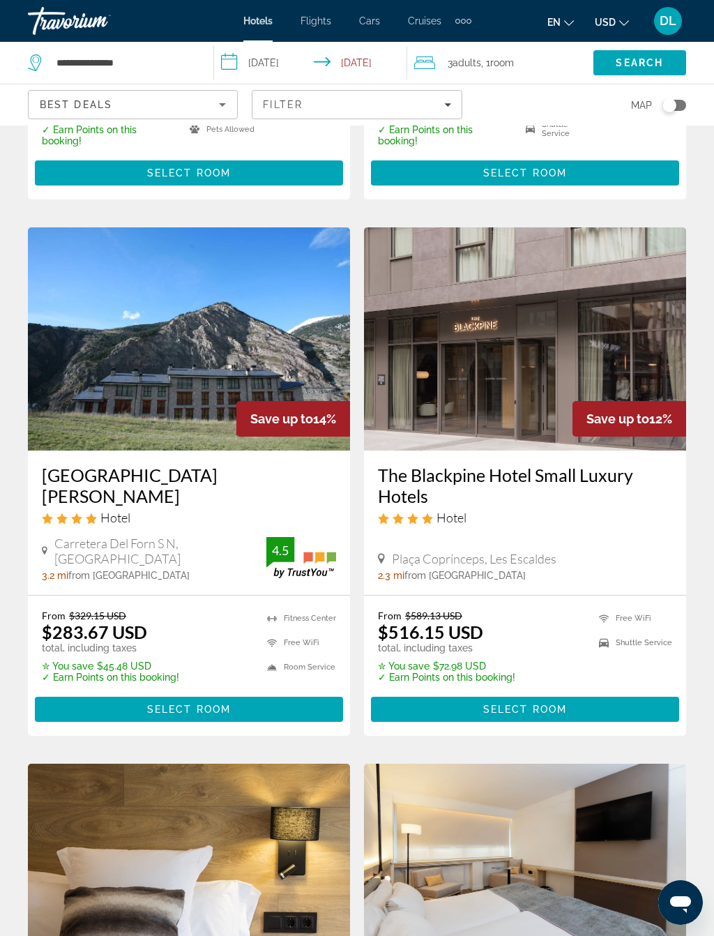
click at [234, 764] on img "Main content" at bounding box center [189, 875] width 322 height 223
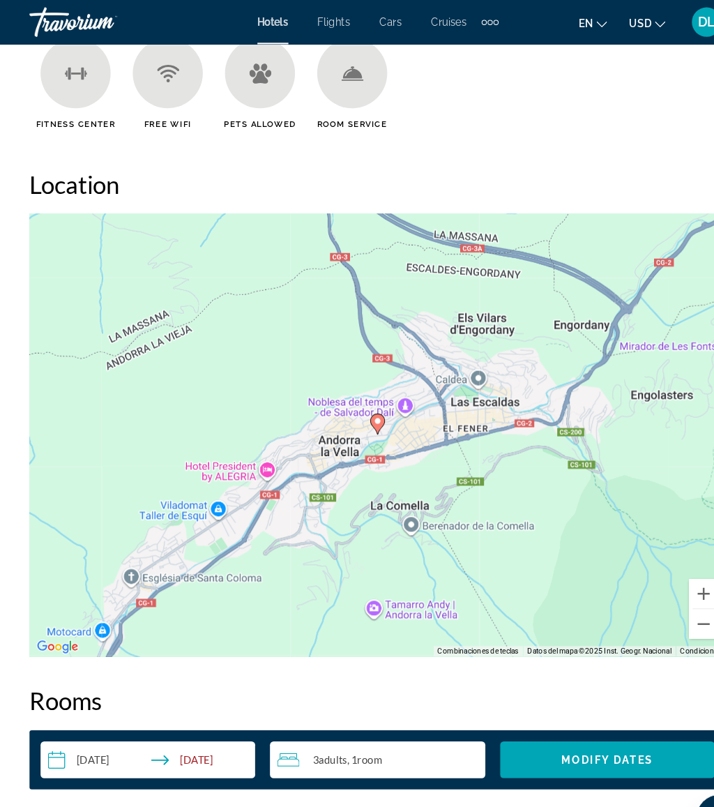
scroll to position [1572, 0]
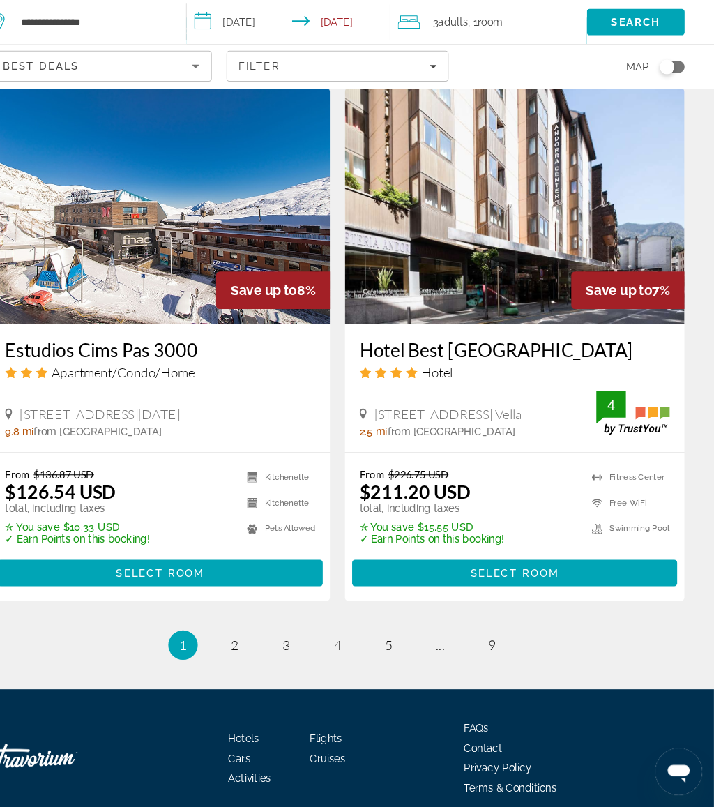
scroll to position [2718, 0]
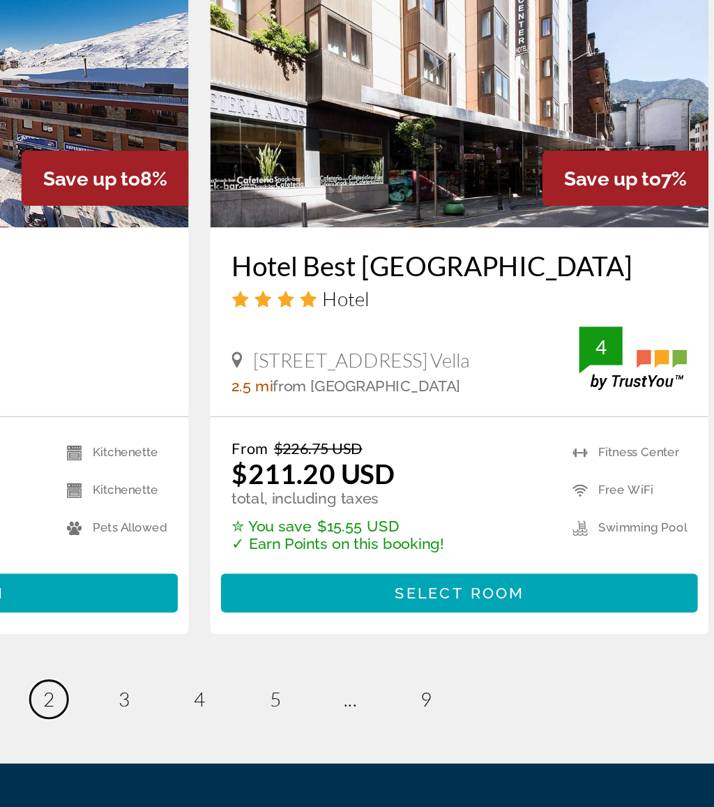
click at [248, 641] on link "page 2" at bounding box center [260, 653] width 24 height 24
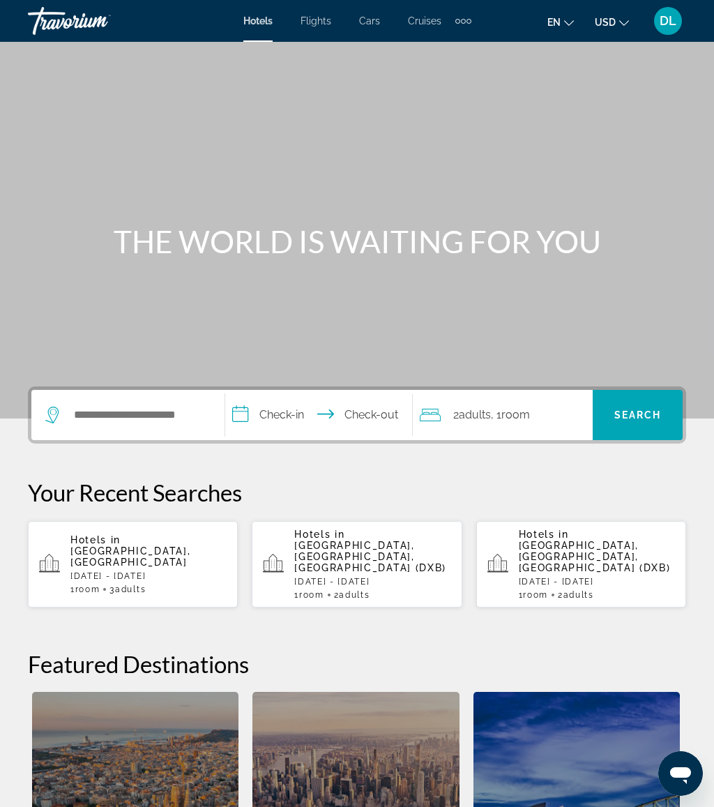
click at [180, 545] on span "[GEOGRAPHIC_DATA], [GEOGRAPHIC_DATA]" at bounding box center [130, 556] width 120 height 22
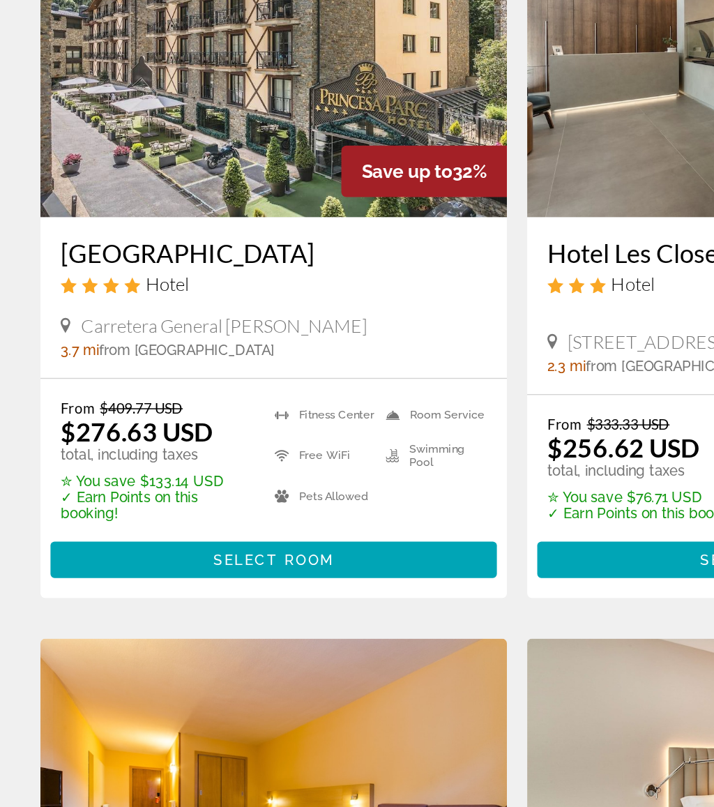
scroll to position [3, 0]
click at [267, 614] on span "Main content" at bounding box center [189, 630] width 308 height 33
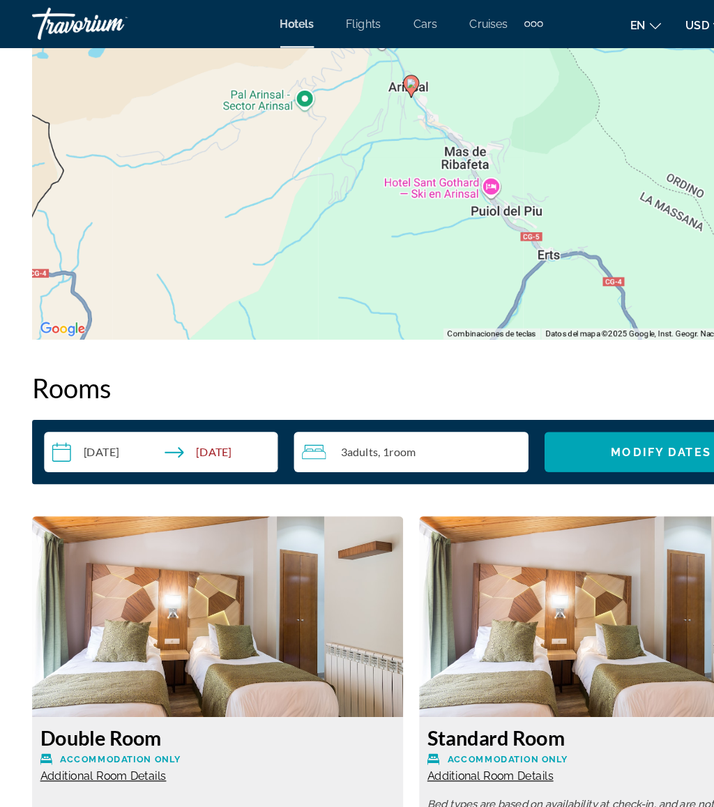
scroll to position [1764, 0]
